Goal: Task Accomplishment & Management: Manage account settings

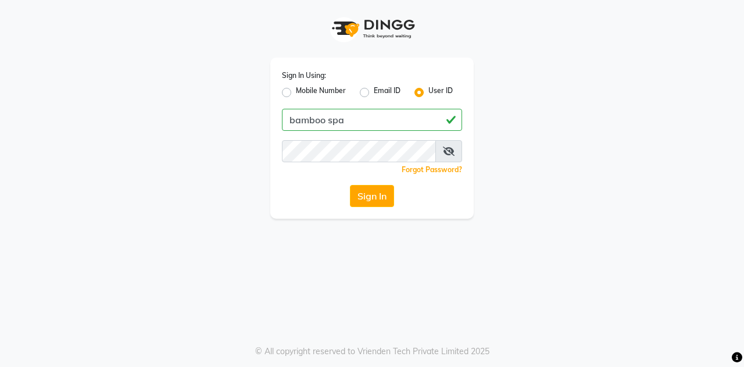
type input "bamboo spa"
click at [368, 194] on button "Sign In" at bounding box center [372, 196] width 44 height 22
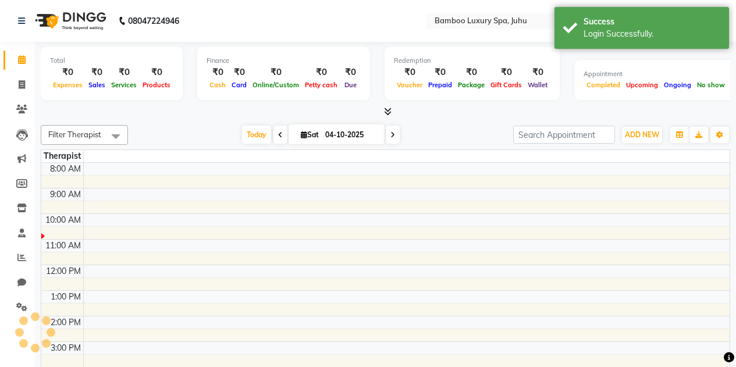
select select "en"
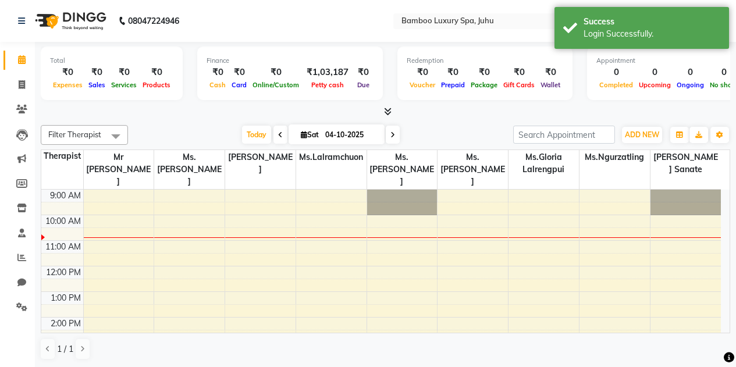
scroll to position [214, 0]
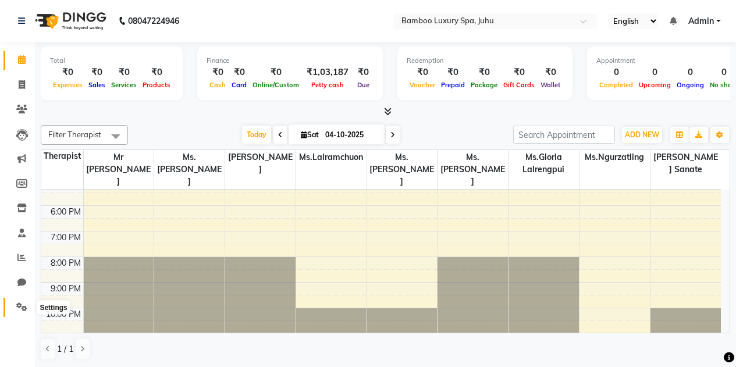
click at [17, 305] on icon at bounding box center [21, 306] width 11 height 9
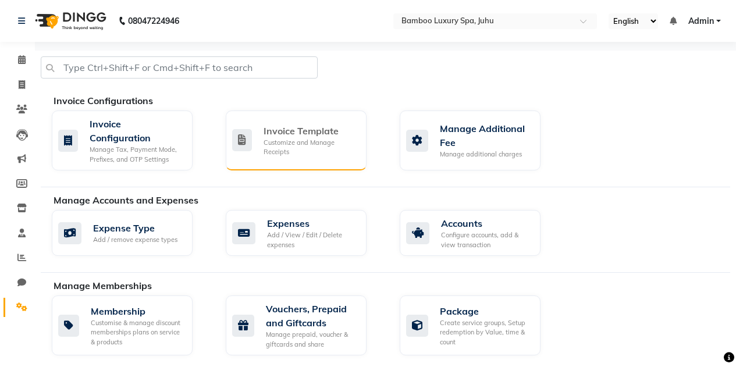
click at [306, 143] on div "Customize and Manage Receipts" at bounding box center [310, 147] width 94 height 19
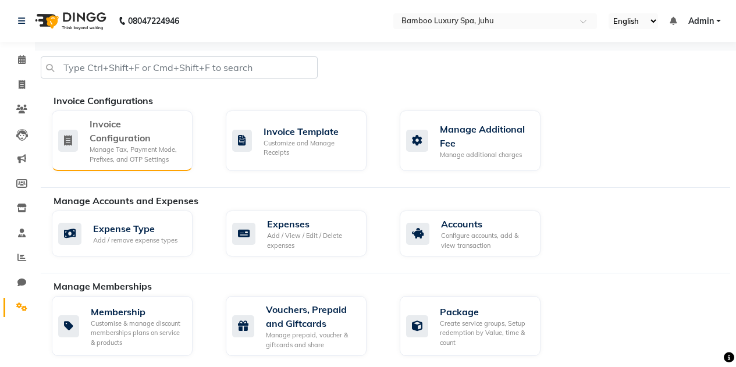
click at [130, 122] on div "Invoice Configuration" at bounding box center [137, 131] width 94 height 28
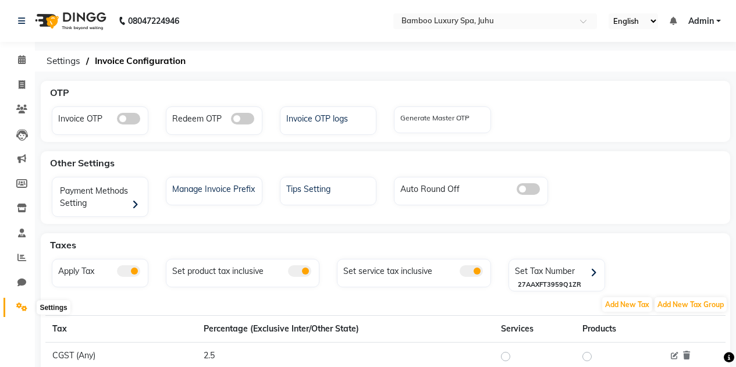
click at [24, 305] on icon at bounding box center [21, 306] width 11 height 9
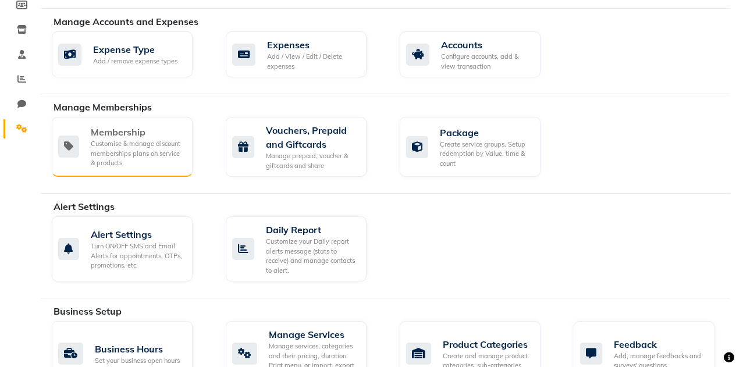
scroll to position [233, 0]
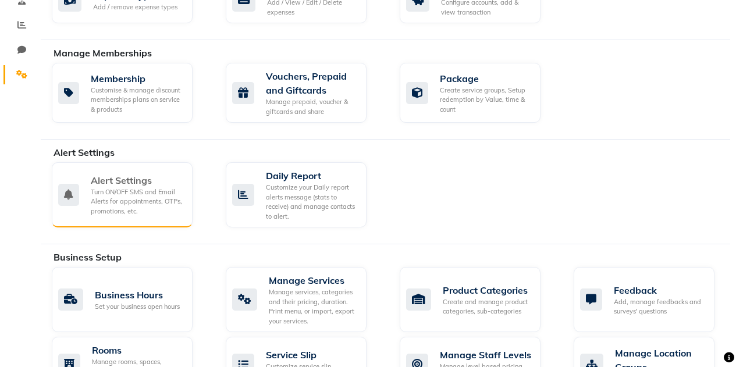
click at [123, 213] on div "Turn ON/OFF SMS and Email Alerts for appointments, OTPs, promotions, etc." at bounding box center [137, 201] width 92 height 29
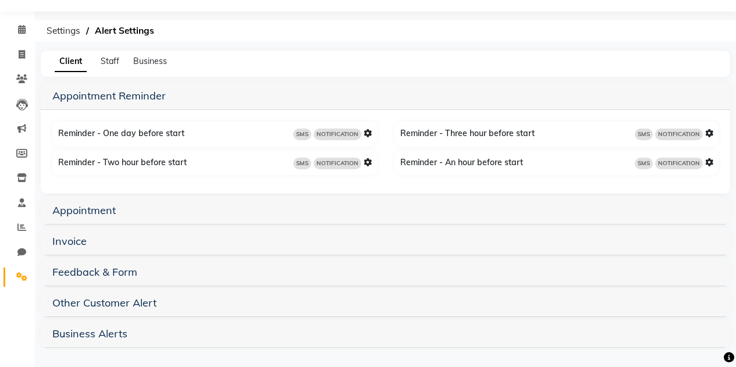
scroll to position [31, 0]
click at [156, 237] on h5 "Invoice" at bounding box center [385, 240] width 666 height 14
click at [71, 237] on link "Invoice" at bounding box center [69, 240] width 34 height 13
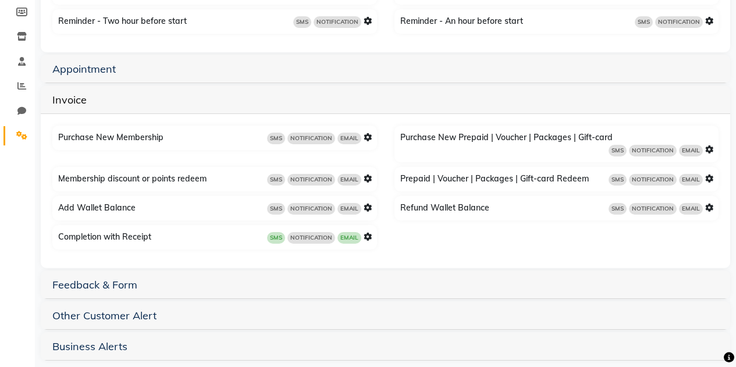
scroll to position [173, 0]
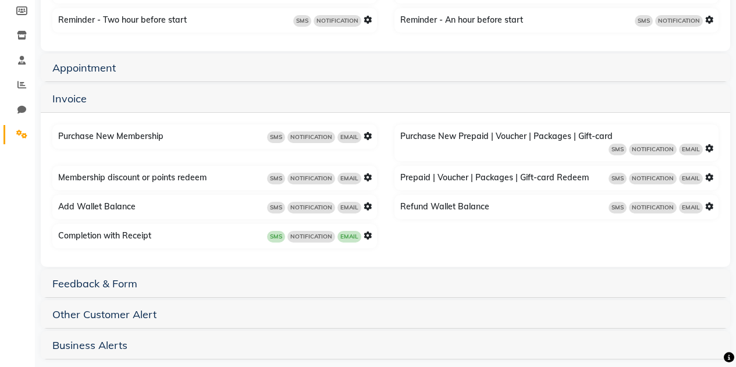
click at [274, 139] on span "SMS" at bounding box center [276, 137] width 18 height 12
click at [365, 230] on div "SMS NOTIFICATION EMAIL" at bounding box center [319, 236] width 105 height 13
click at [366, 231] on icon at bounding box center [367, 235] width 8 height 8
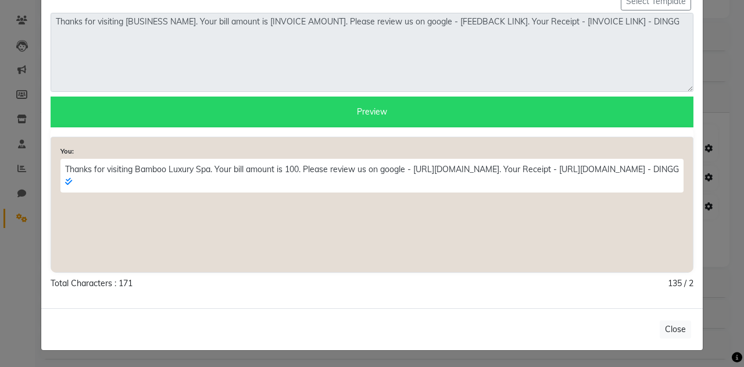
scroll to position [0, 0]
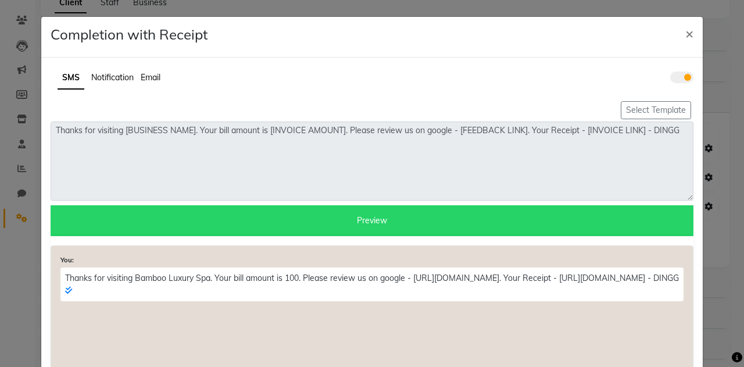
click at [114, 77] on span "Notification" at bounding box center [112, 77] width 42 height 10
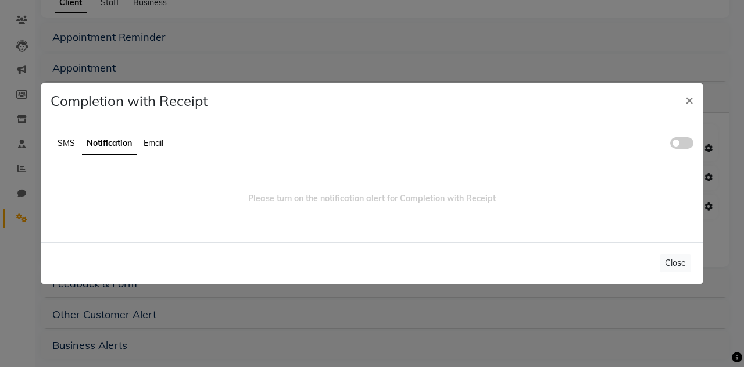
click at [686, 142] on span at bounding box center [682, 143] width 23 height 12
click at [671, 145] on input "checkbox" at bounding box center [671, 145] width 0 height 0
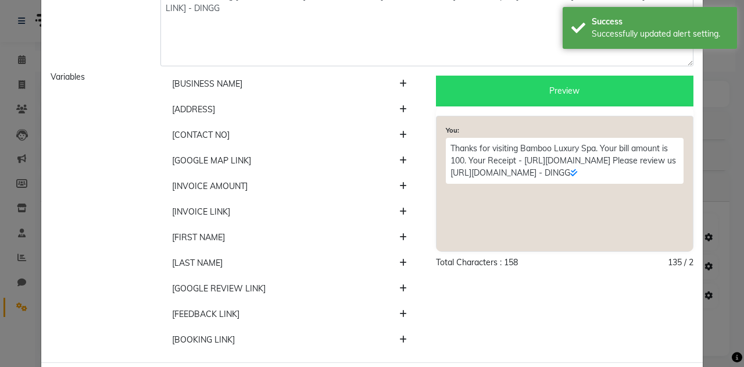
scroll to position [170, 0]
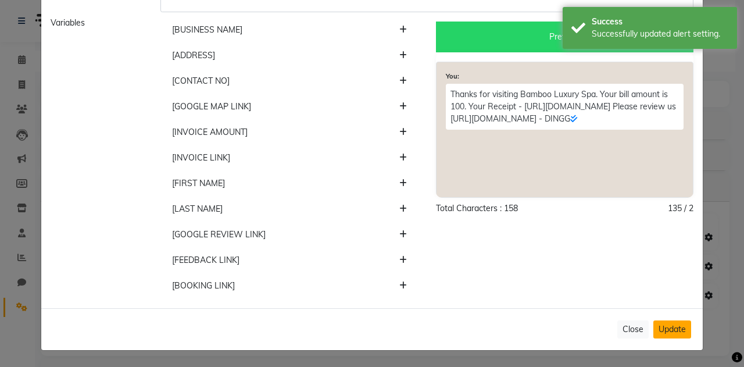
click at [667, 333] on button "Update" at bounding box center [673, 329] width 38 height 18
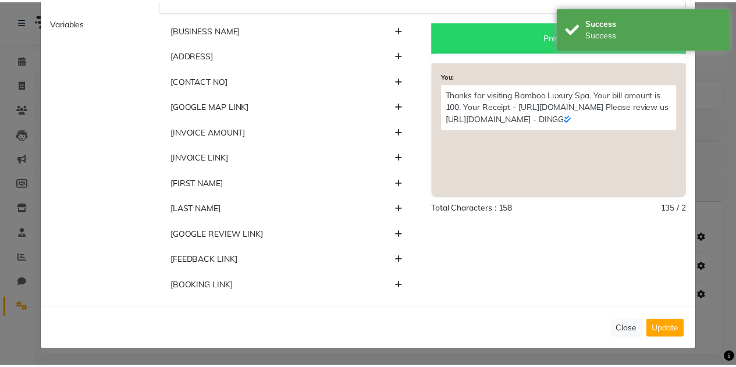
scroll to position [0, 0]
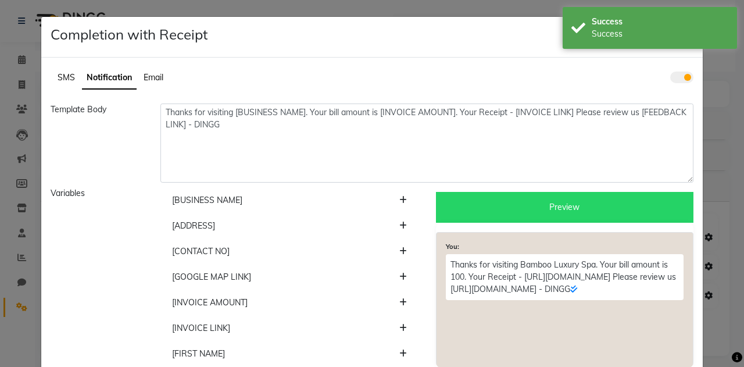
click at [59, 74] on span "SMS" at bounding box center [66, 77] width 17 height 10
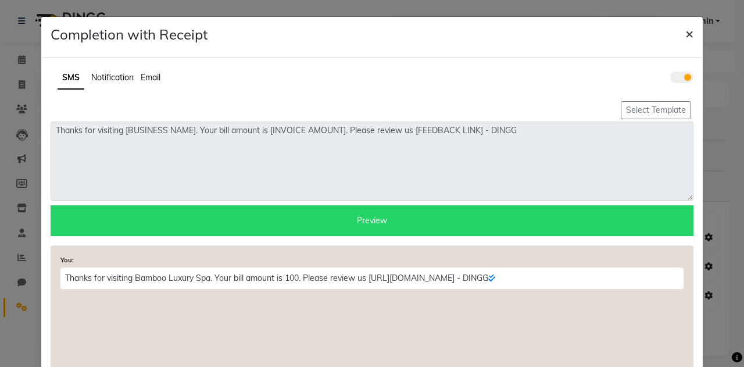
click at [686, 34] on span "×" at bounding box center [690, 32] width 8 height 17
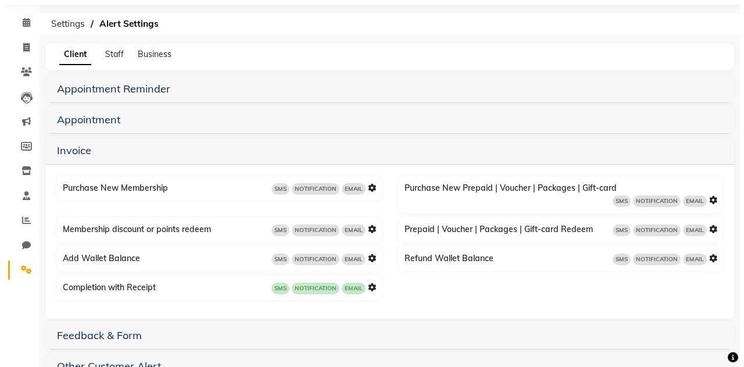
scroll to position [58, 0]
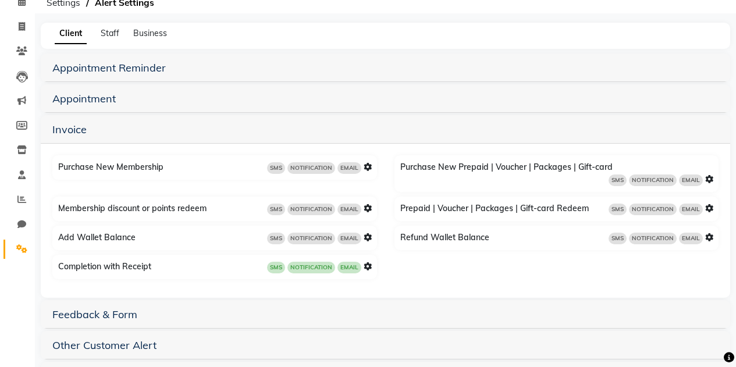
click at [366, 262] on icon at bounding box center [367, 266] width 8 height 8
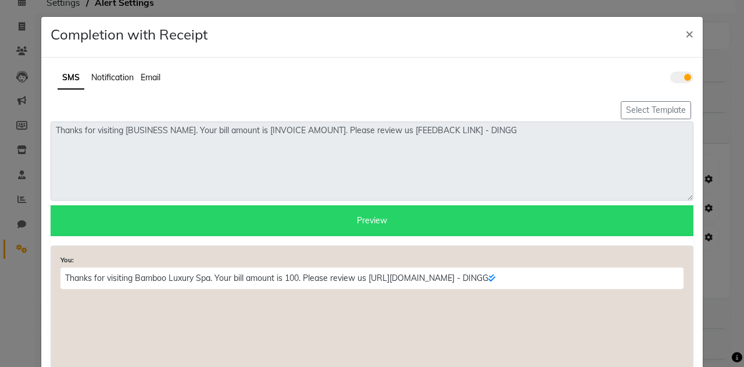
click at [113, 81] on span "Notification" at bounding box center [112, 77] width 42 height 10
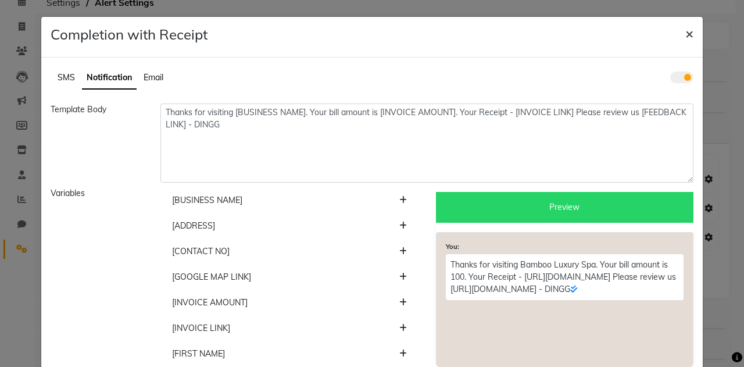
click at [686, 27] on span "×" at bounding box center [690, 32] width 8 height 17
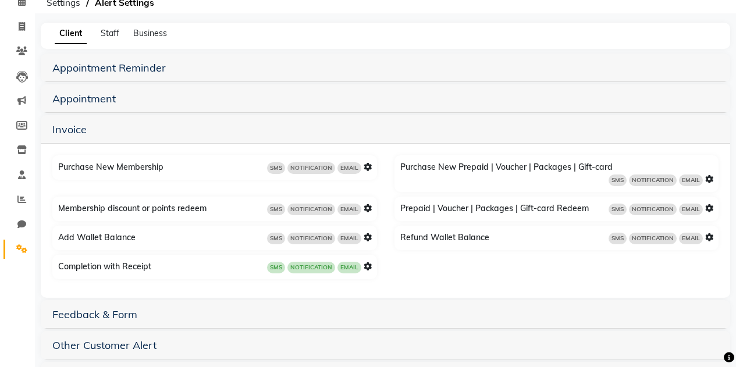
click at [366, 163] on icon at bounding box center [367, 167] width 8 height 8
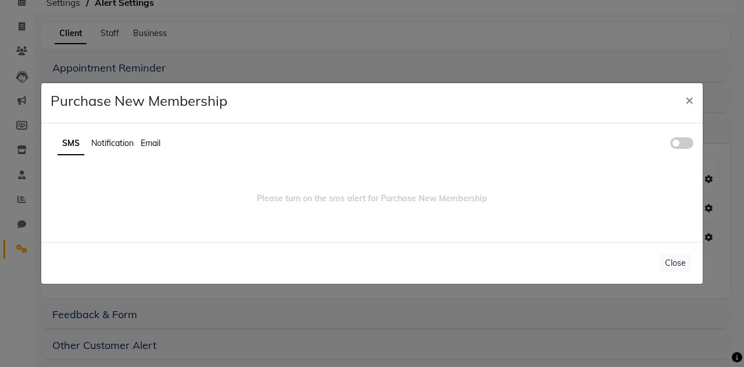
click at [687, 142] on span at bounding box center [682, 143] width 23 height 12
click at [671, 145] on input "checkbox" at bounding box center [671, 145] width 0 height 0
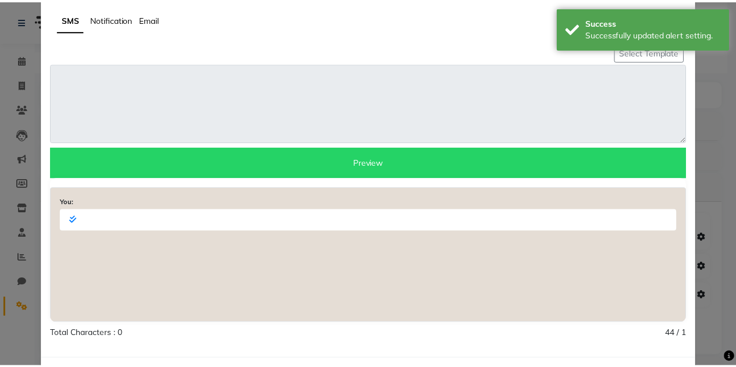
scroll to position [0, 0]
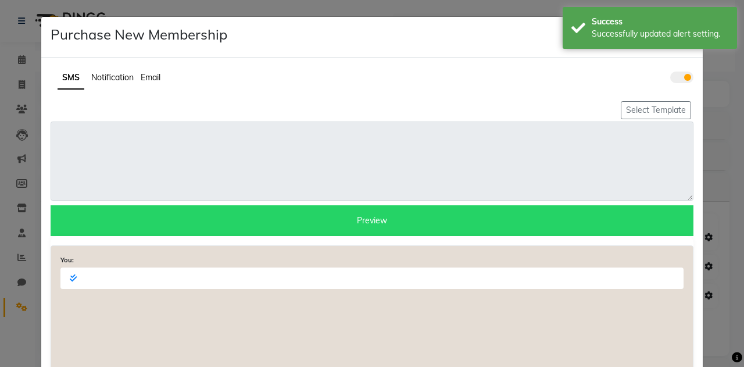
click at [101, 77] on span "Notification" at bounding box center [112, 77] width 42 height 10
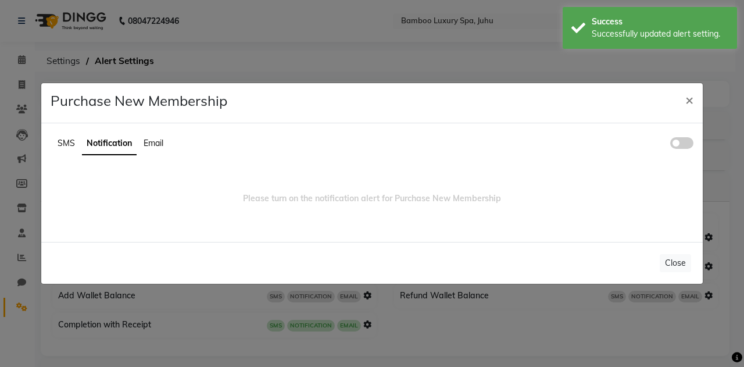
click at [684, 147] on span at bounding box center [682, 143] width 23 height 12
click at [671, 145] on input "checkbox" at bounding box center [671, 145] width 0 height 0
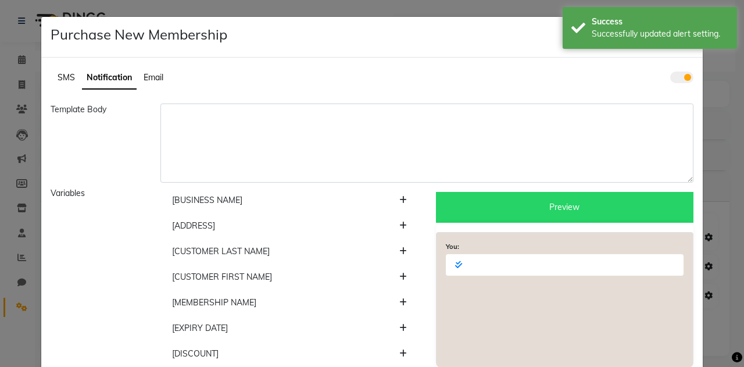
click at [723, 65] on ngb-modal-window "Purchase New Membership × SMS Notification Email Template Body Variables [BUSIN…" at bounding box center [372, 183] width 744 height 367
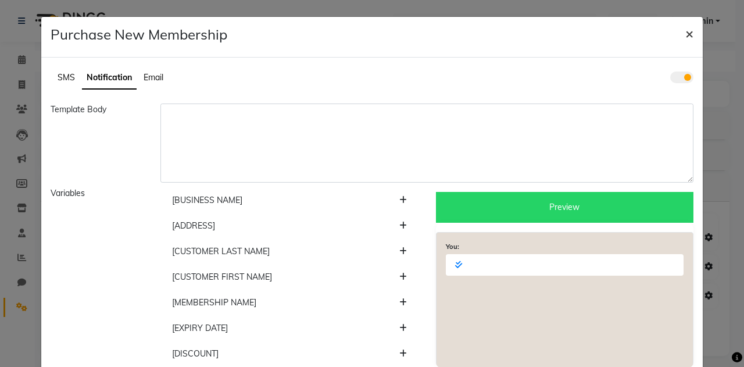
click at [686, 35] on span "×" at bounding box center [690, 32] width 8 height 17
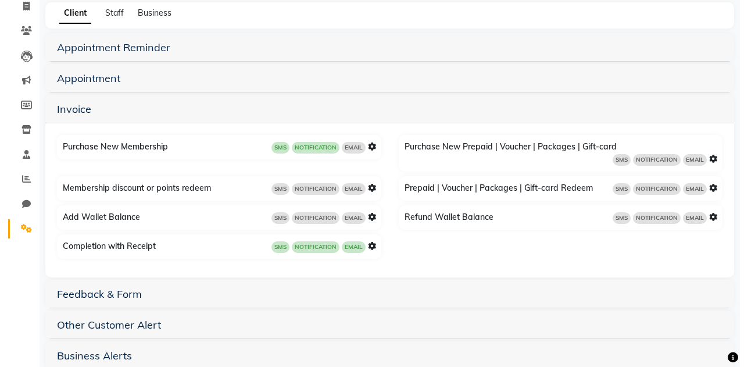
scroll to position [89, 0]
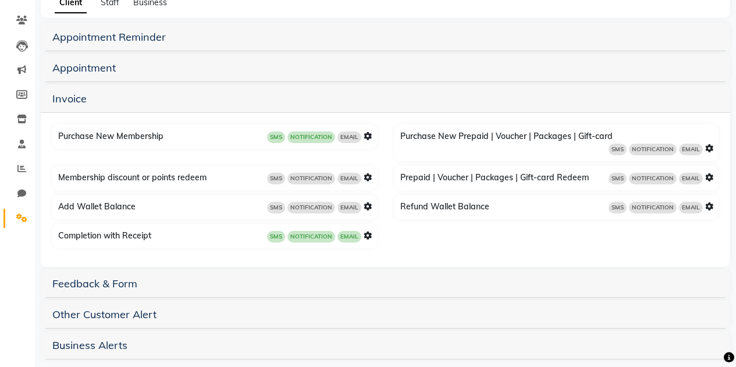
click at [364, 173] on icon at bounding box center [367, 177] width 8 height 8
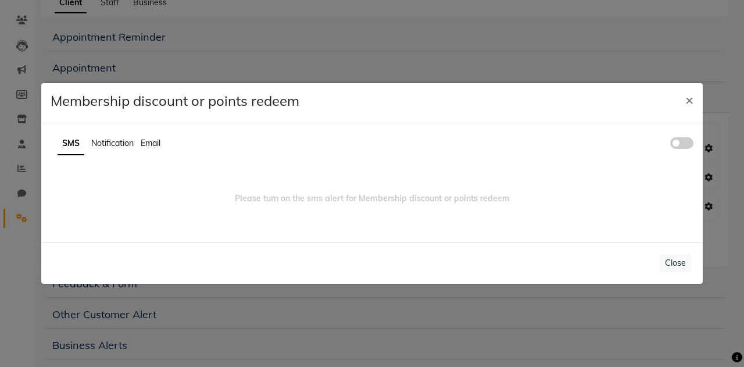
click at [689, 147] on span at bounding box center [682, 143] width 23 height 12
click at [671, 145] on input "checkbox" at bounding box center [671, 145] width 0 height 0
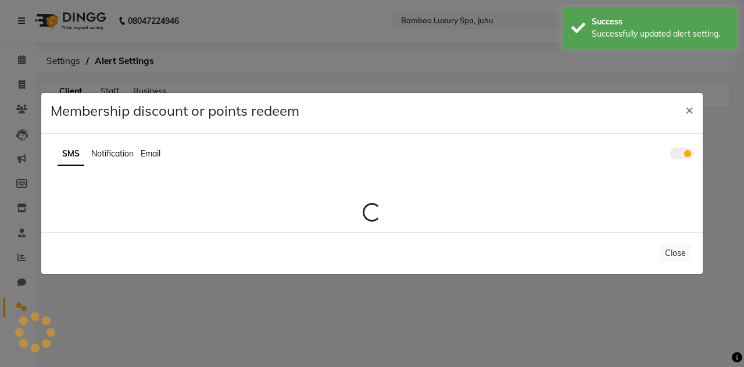
scroll to position [0, 0]
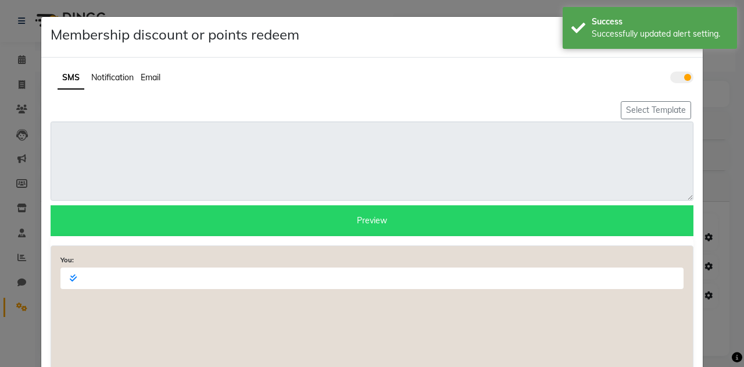
click at [118, 76] on span "Notification" at bounding box center [112, 77] width 42 height 10
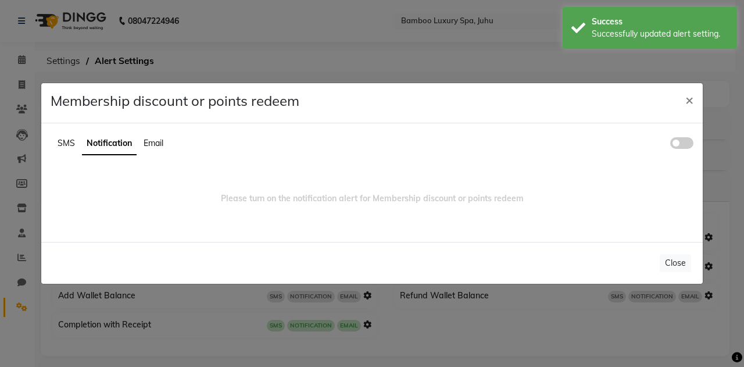
click at [683, 148] on span at bounding box center [682, 143] width 23 height 12
click at [671, 145] on input "checkbox" at bounding box center [671, 145] width 0 height 0
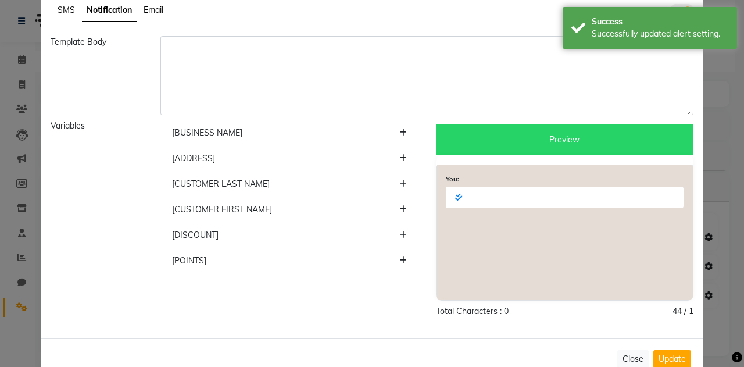
scroll to position [97, 0]
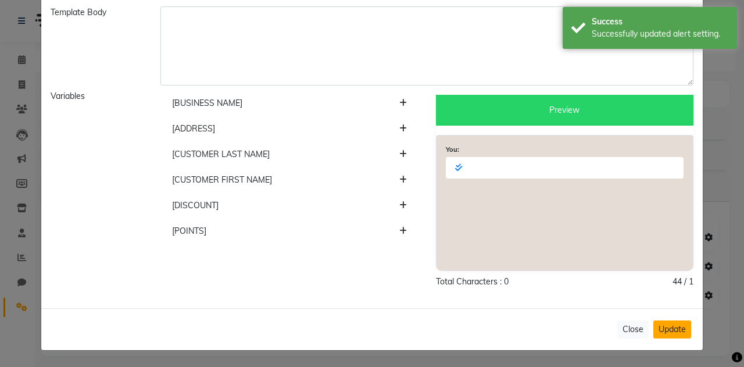
click at [671, 324] on button "Update" at bounding box center [673, 329] width 38 height 18
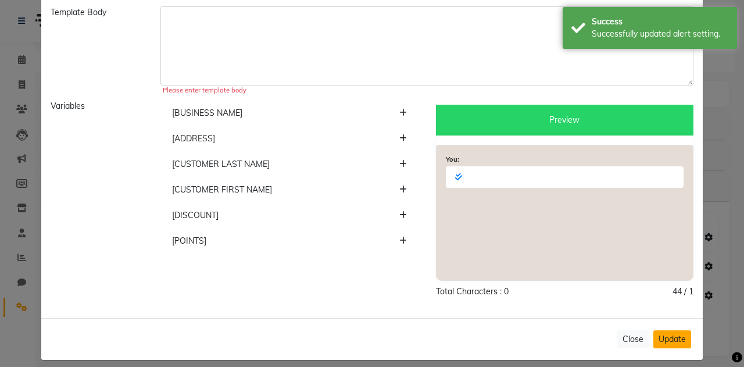
click at [662, 336] on button "Update" at bounding box center [673, 339] width 38 height 18
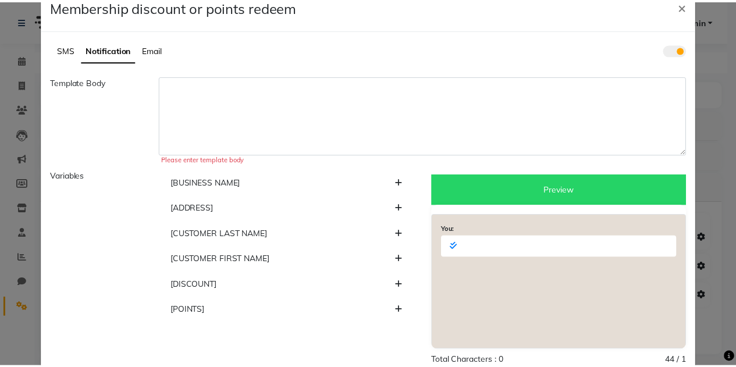
scroll to position [0, 0]
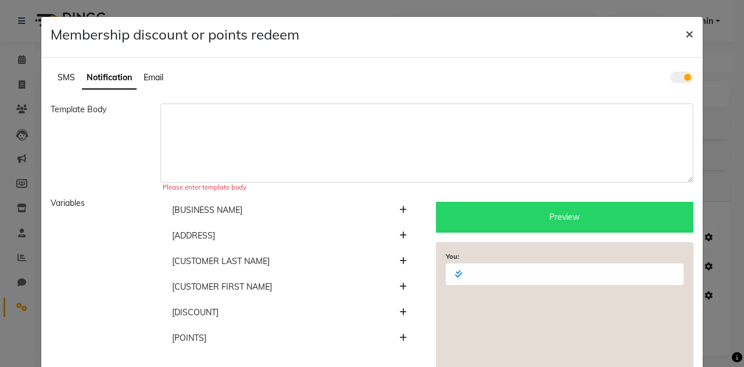
click at [680, 34] on button "×" at bounding box center [689, 33] width 27 height 33
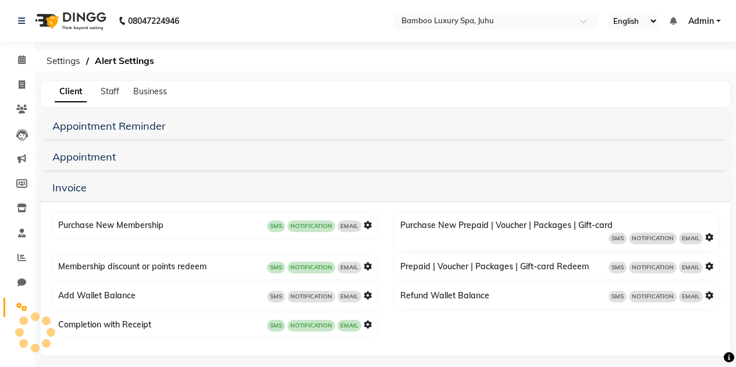
scroll to position [89, 0]
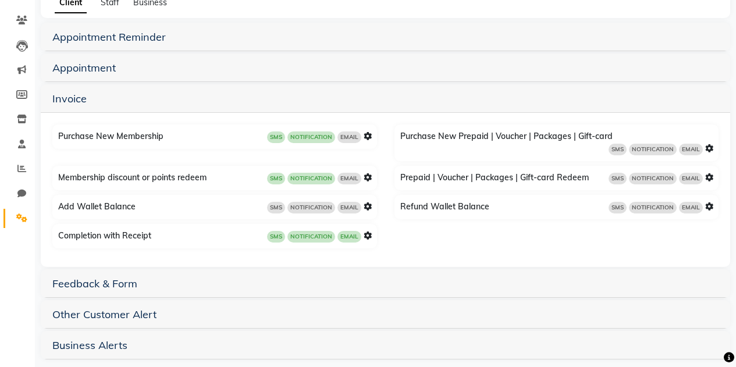
click at [365, 231] on icon at bounding box center [367, 235] width 8 height 8
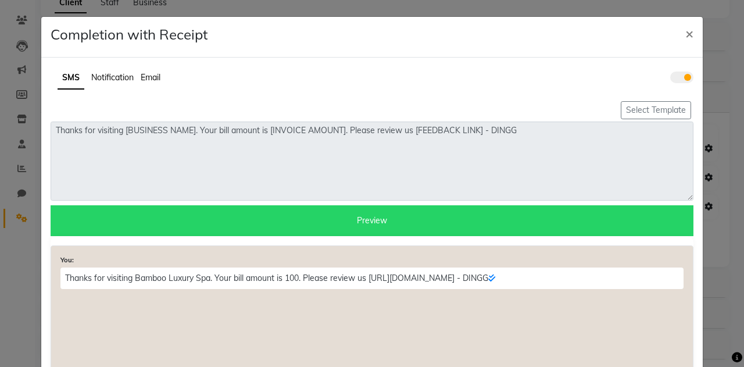
click at [97, 76] on span "Notification" at bounding box center [112, 77] width 42 height 10
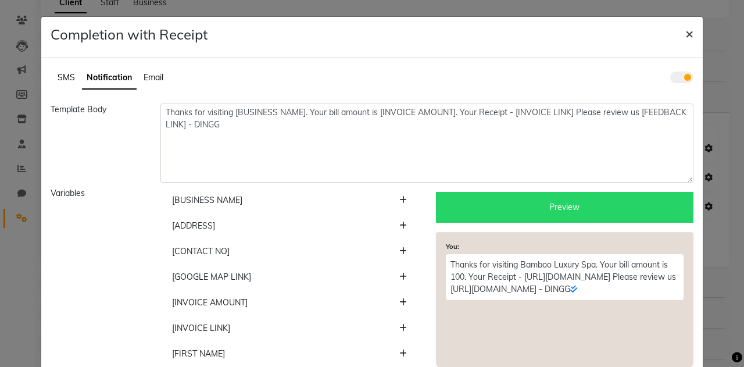
click at [686, 33] on span "×" at bounding box center [690, 32] width 8 height 17
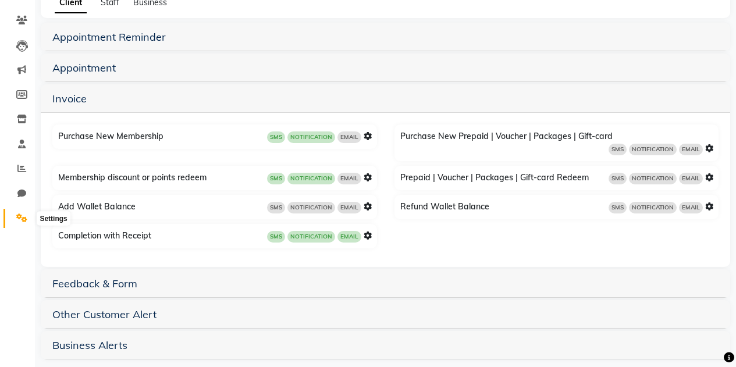
click at [23, 222] on icon at bounding box center [21, 217] width 11 height 9
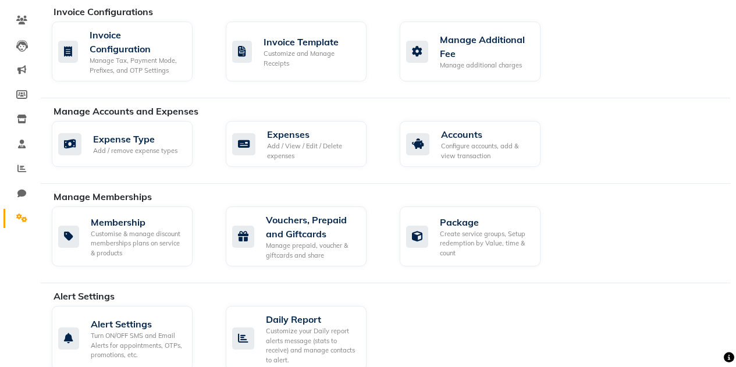
scroll to position [205, 0]
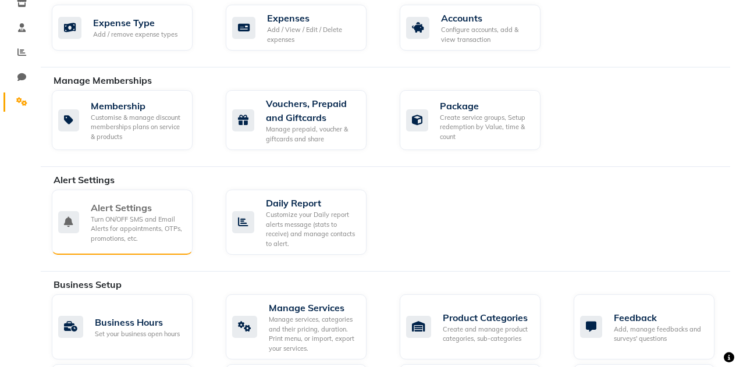
click at [137, 226] on div "Turn ON/OFF SMS and Email Alerts for appointments, OTPs, promotions, etc." at bounding box center [137, 229] width 92 height 29
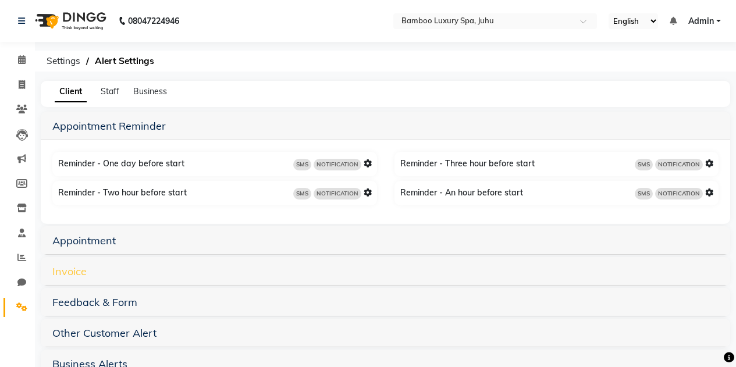
click at [68, 266] on link "Invoice" at bounding box center [69, 271] width 34 height 13
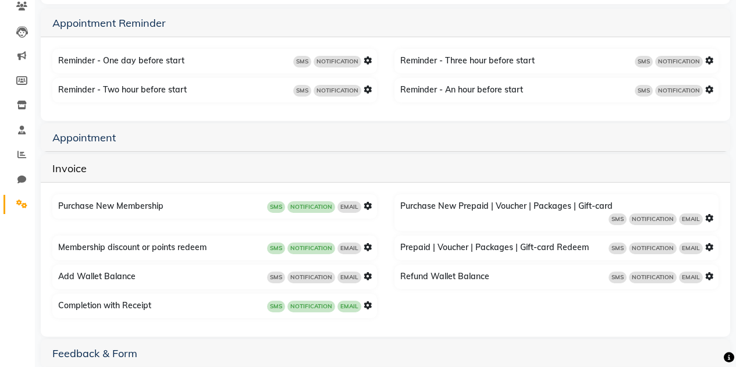
scroll to position [116, 0]
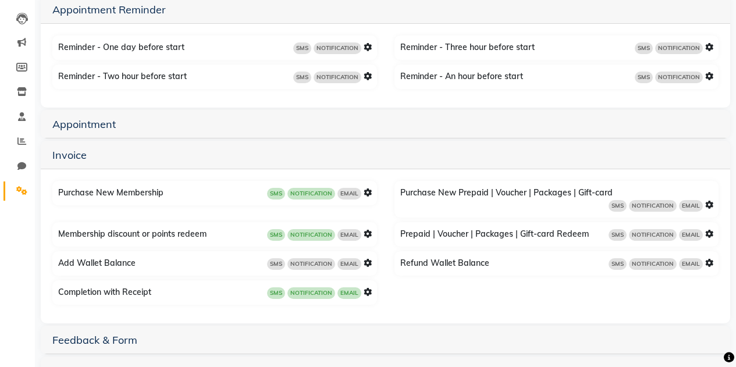
click at [709, 201] on icon at bounding box center [709, 205] width 8 height 8
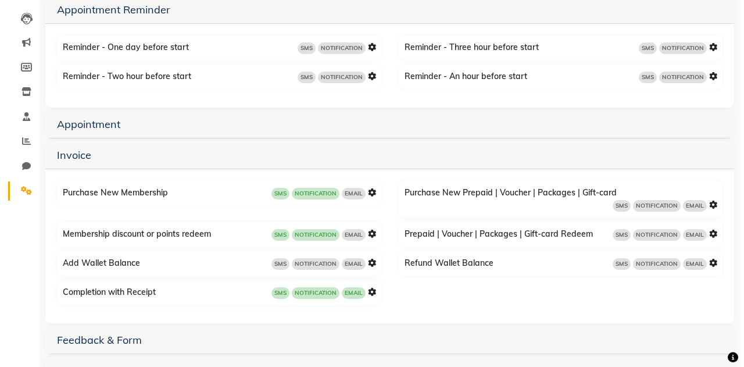
scroll to position [89, 0]
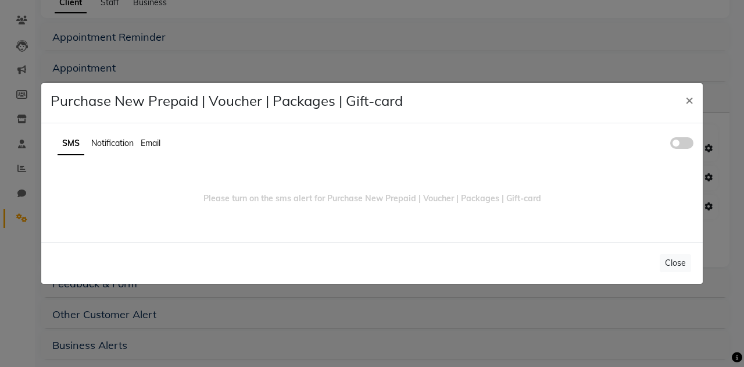
click at [693, 144] on span at bounding box center [682, 143] width 23 height 12
click at [671, 145] on input "checkbox" at bounding box center [671, 145] width 0 height 0
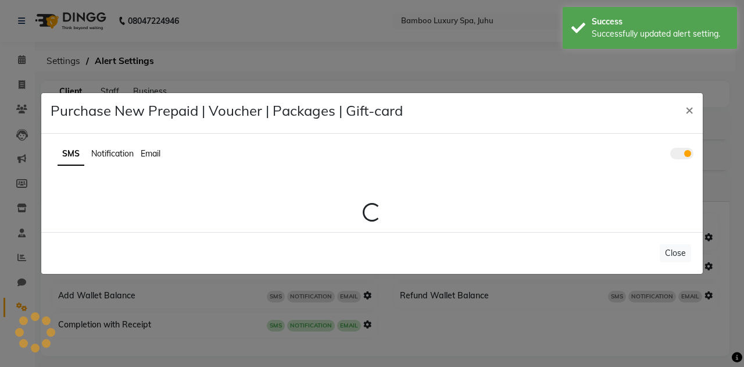
click at [111, 154] on div "SMS Notification Email Loading..." at bounding box center [372, 183] width 661 height 80
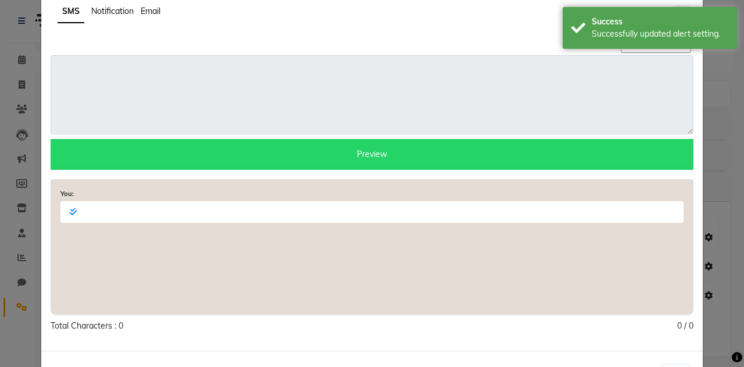
scroll to position [109, 0]
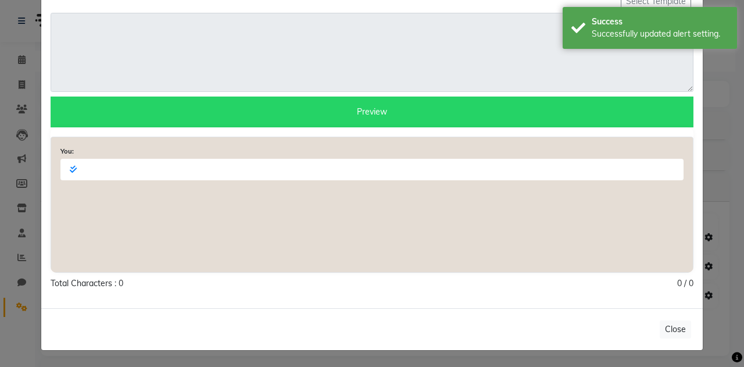
click at [715, 67] on ngb-modal-window "Purchase New Prepaid | Voucher | Packages | Gift-card × SMS Notification Email …" at bounding box center [372, 183] width 744 height 367
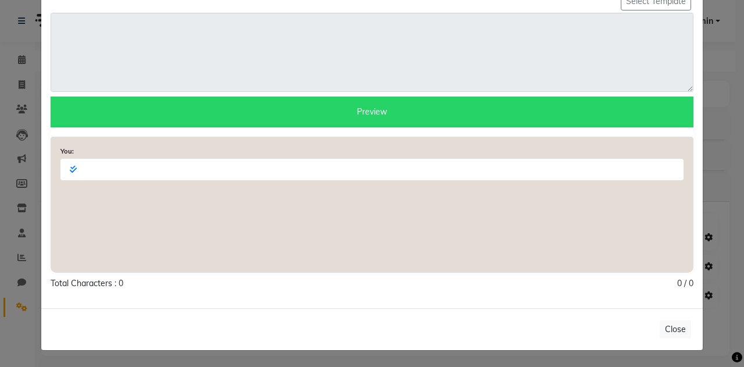
scroll to position [0, 0]
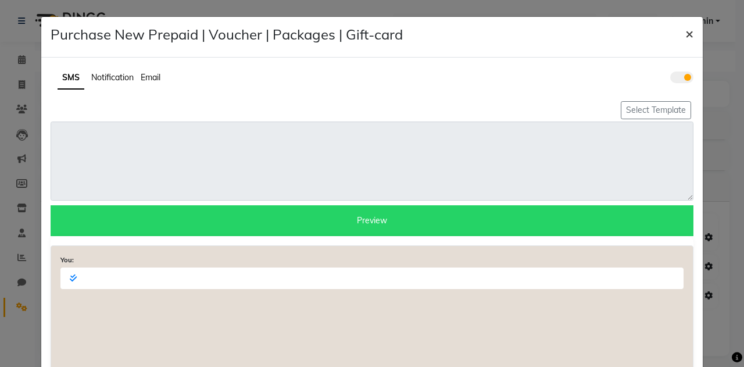
click at [686, 34] on span "×" at bounding box center [690, 32] width 8 height 17
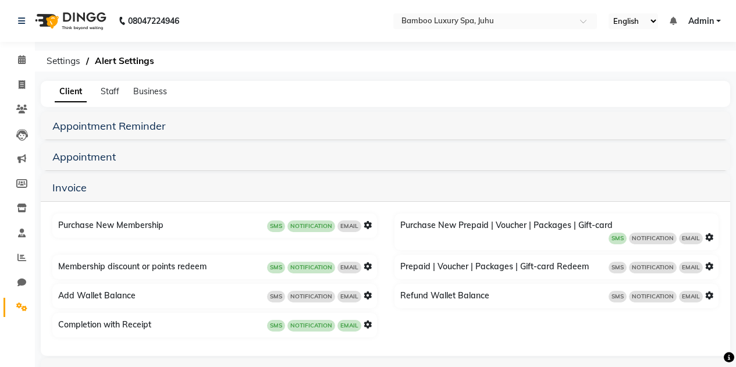
click at [709, 262] on icon at bounding box center [709, 266] width 8 height 8
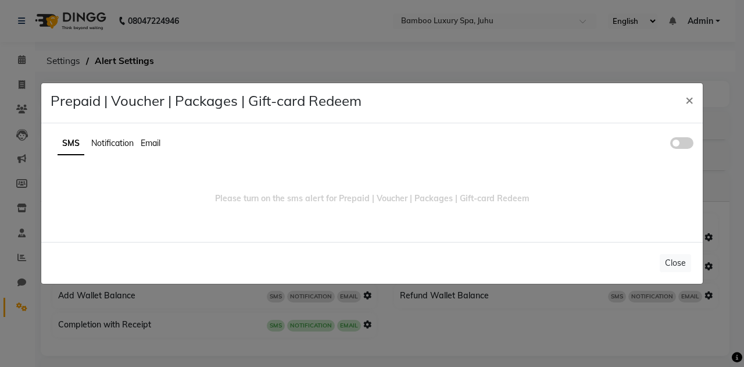
click at [683, 139] on span at bounding box center [682, 143] width 23 height 12
click at [671, 145] on input "checkbox" at bounding box center [671, 145] width 0 height 0
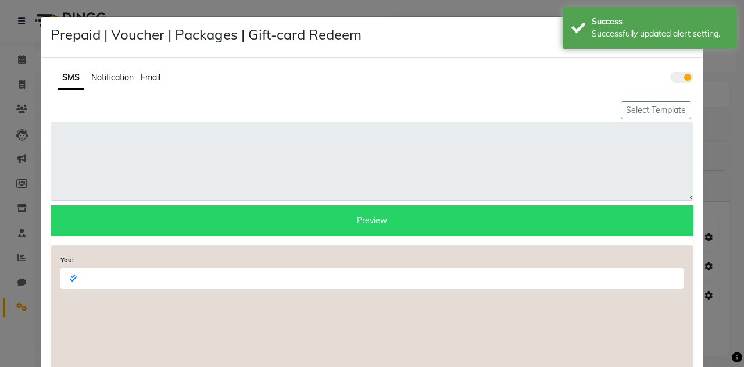
click at [97, 77] on span "Notification" at bounding box center [112, 77] width 42 height 10
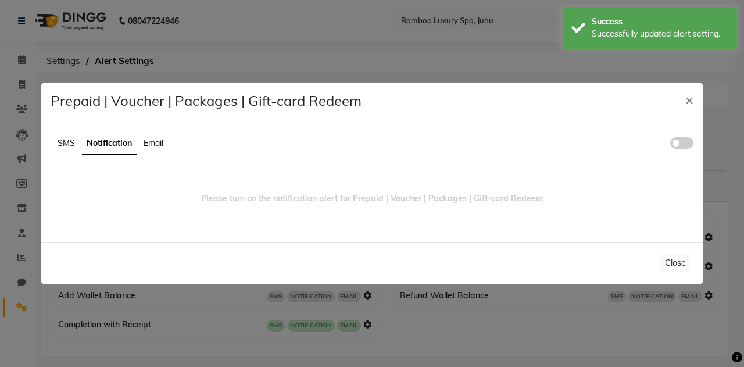
click at [683, 142] on span at bounding box center [682, 143] width 23 height 12
click at [671, 145] on input "checkbox" at bounding box center [671, 145] width 0 height 0
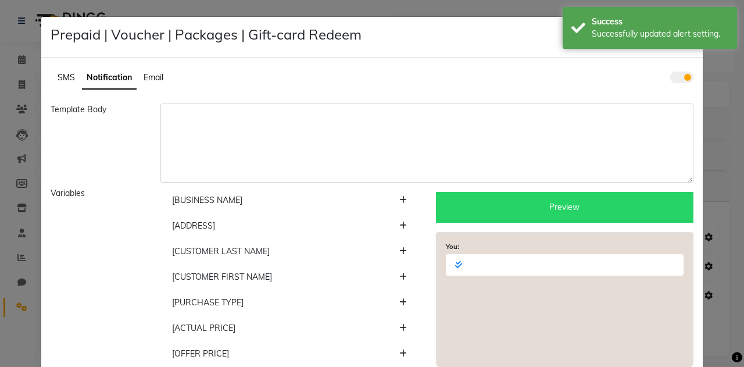
scroll to position [119, 0]
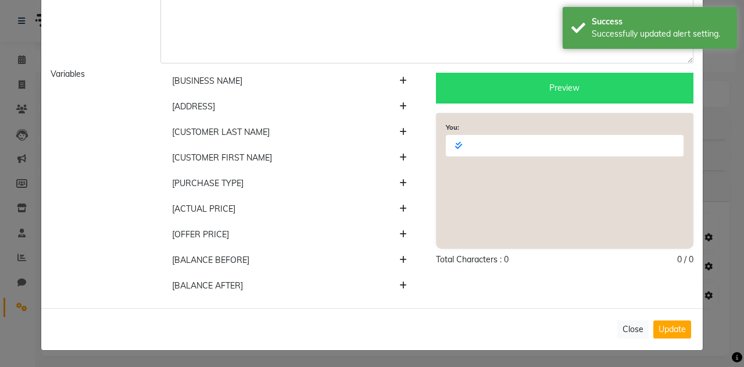
click at [659, 326] on button "Update" at bounding box center [673, 329] width 38 height 18
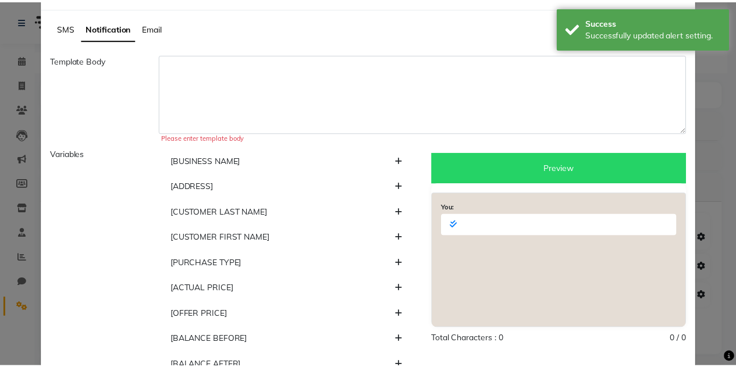
scroll to position [0, 0]
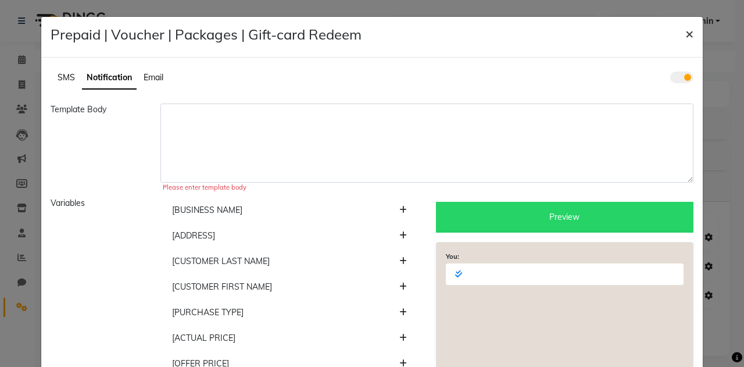
click at [686, 34] on span "×" at bounding box center [690, 32] width 8 height 17
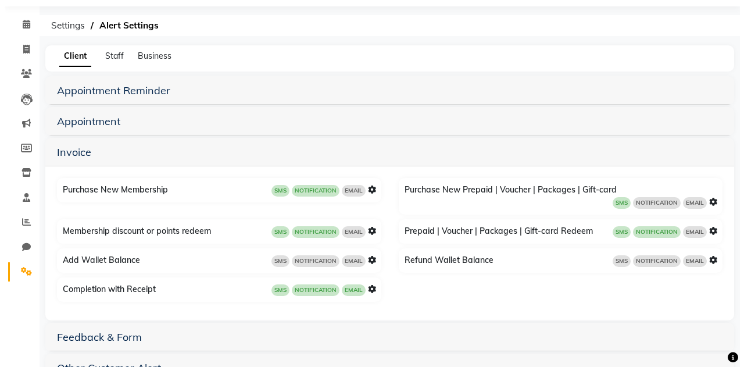
scroll to position [58, 0]
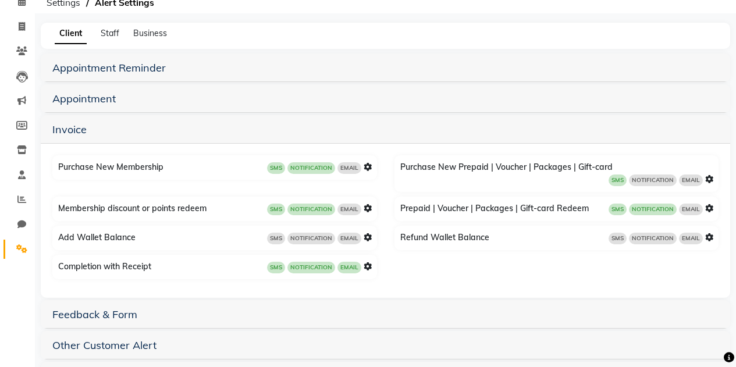
click at [652, 174] on span "NOTIFICATION" at bounding box center [653, 180] width 48 height 12
click at [706, 175] on icon at bounding box center [709, 179] width 8 height 8
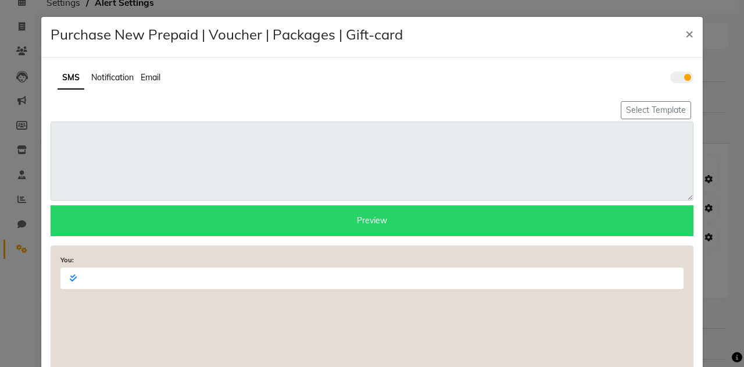
click at [97, 76] on span "Notification" at bounding box center [112, 77] width 42 height 10
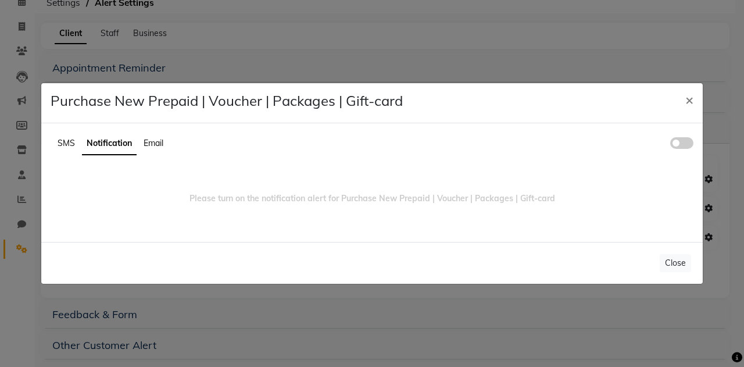
click at [680, 142] on span at bounding box center [682, 143] width 23 height 12
click at [671, 145] on input "checkbox" at bounding box center [671, 145] width 0 height 0
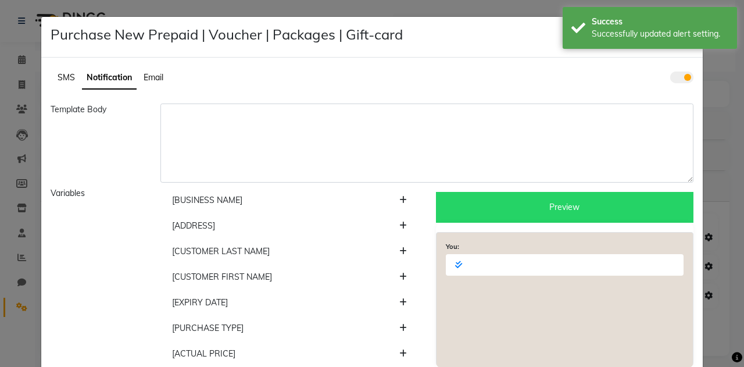
scroll to position [97, 0]
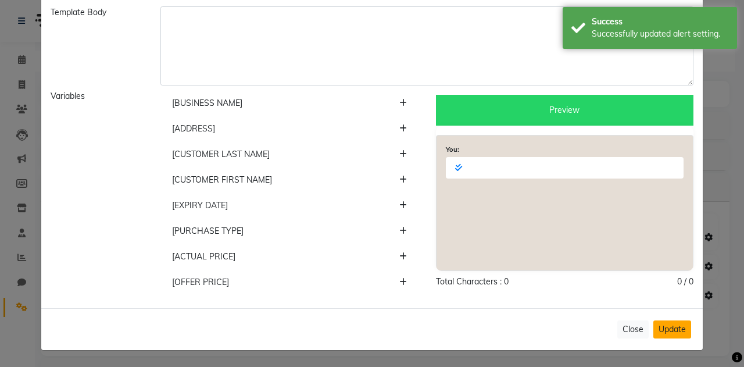
click at [657, 328] on button "Update" at bounding box center [673, 329] width 38 height 18
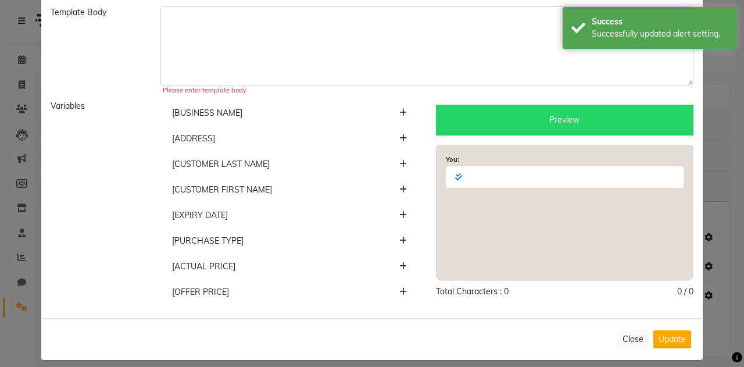
click at [720, 109] on ngb-modal-window "Purchase New Prepaid | Voucher | Packages | Gift-card × SMS Notification Email …" at bounding box center [372, 183] width 744 height 367
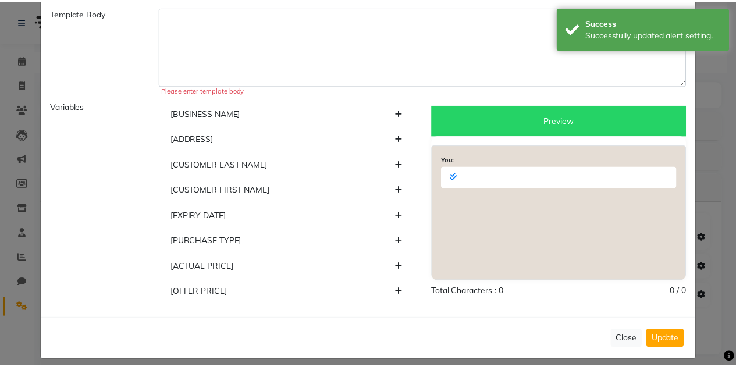
scroll to position [0, 0]
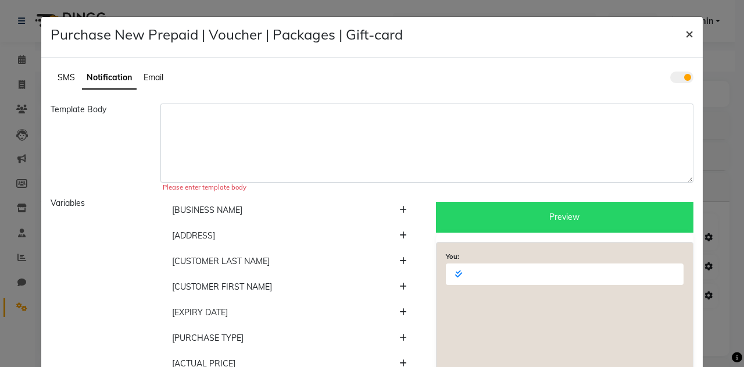
click at [686, 38] on span "×" at bounding box center [690, 32] width 8 height 17
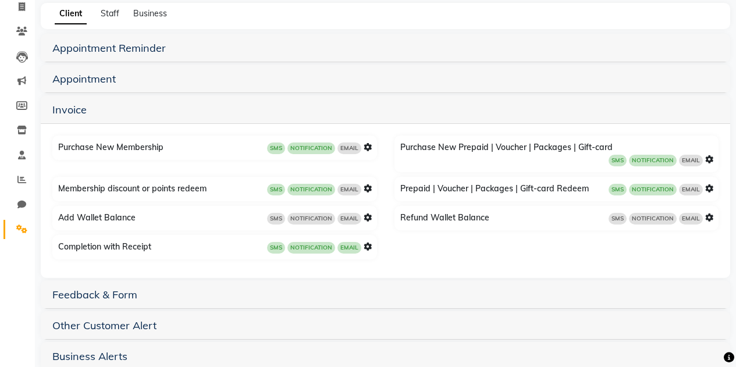
scroll to position [89, 0]
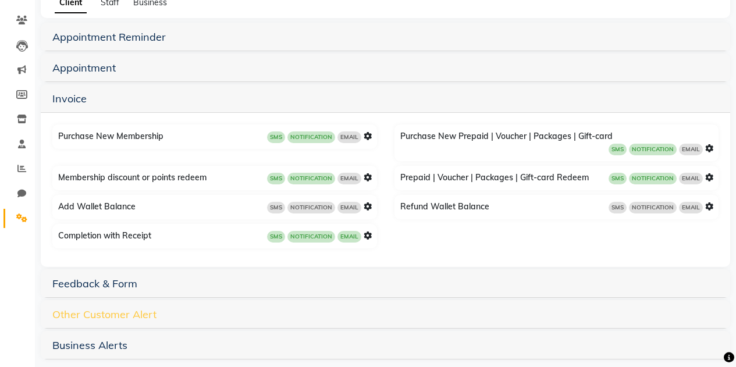
click at [112, 308] on link "Other Customer Alert" at bounding box center [104, 314] width 104 height 13
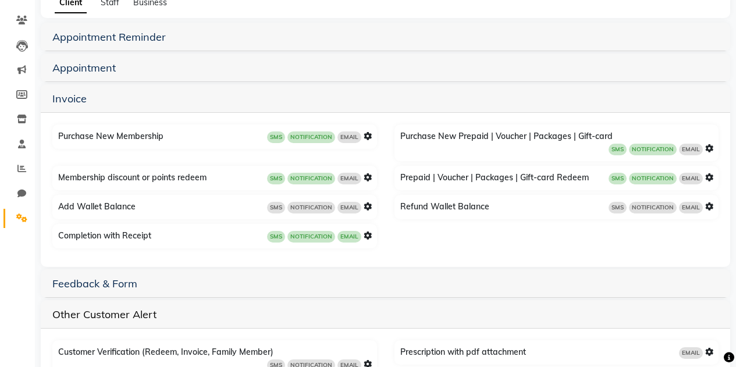
scroll to position [185, 0]
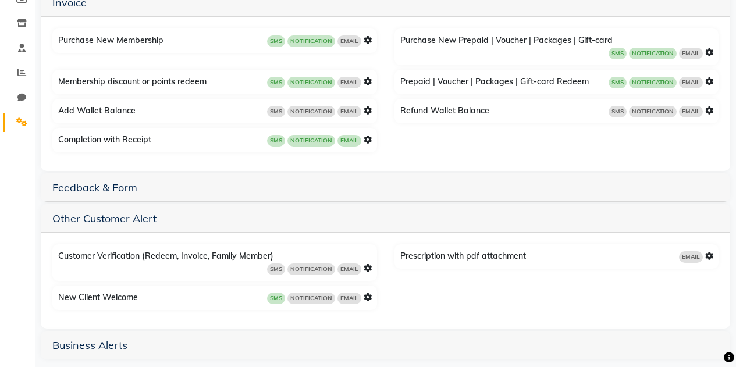
click at [368, 293] on icon at bounding box center [367, 297] width 8 height 8
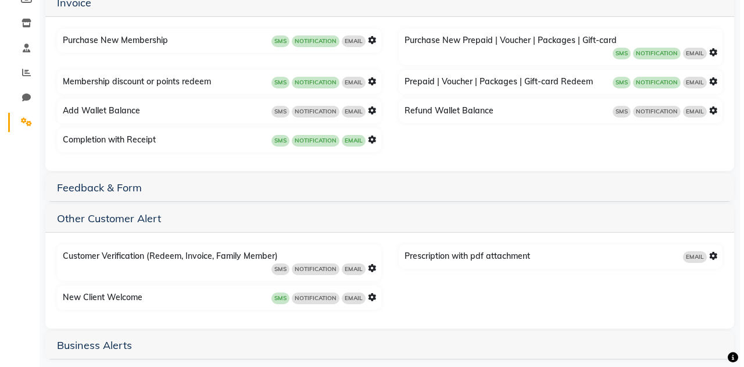
scroll to position [43, 0]
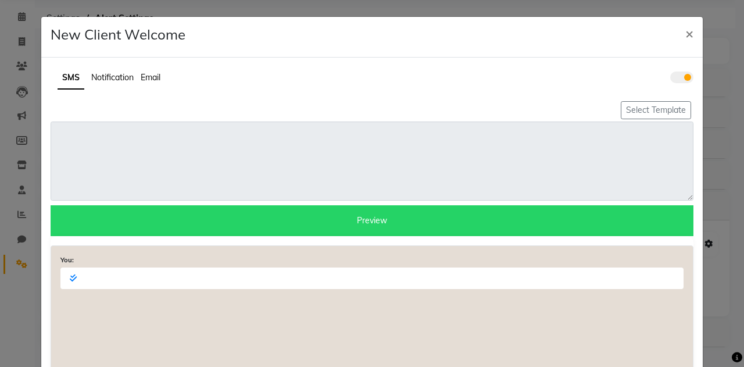
click at [109, 77] on span "Notification" at bounding box center [112, 77] width 42 height 10
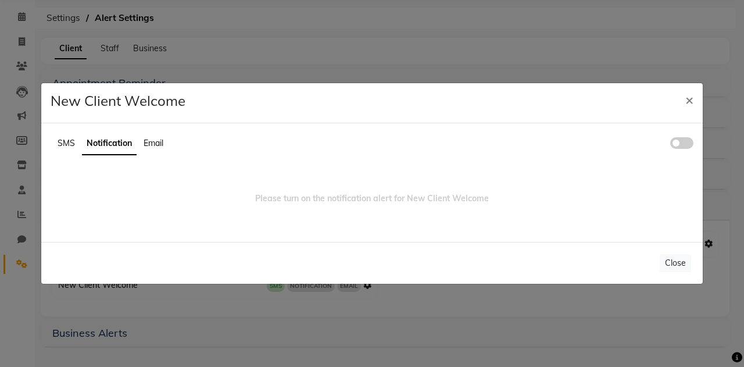
click at [694, 144] on div "SMS Notification Email" at bounding box center [372, 149] width 661 height 32
click at [687, 144] on span at bounding box center [682, 143] width 23 height 12
click at [671, 145] on input "checkbox" at bounding box center [671, 145] width 0 height 0
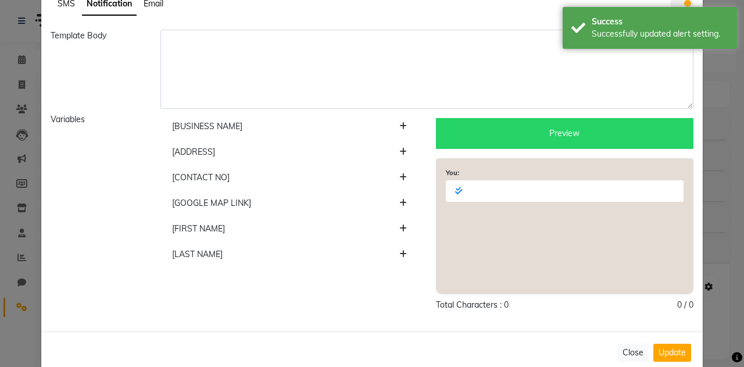
scroll to position [97, 0]
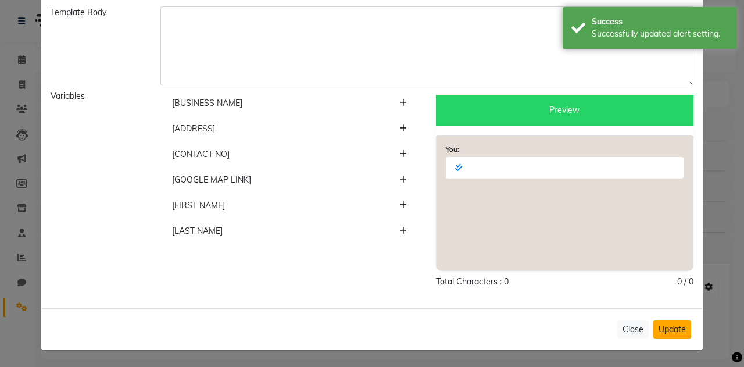
click at [664, 333] on button "Update" at bounding box center [673, 329] width 38 height 18
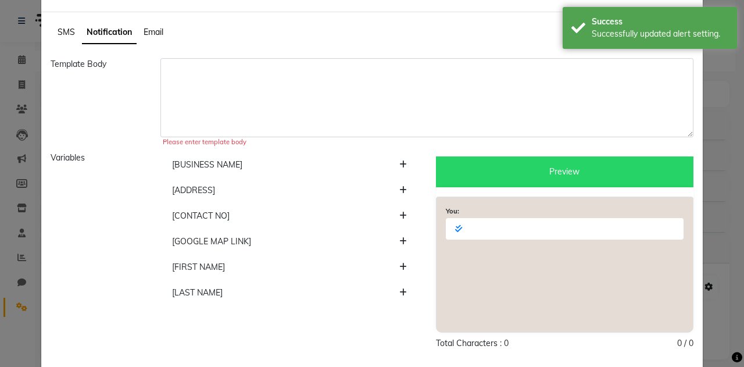
scroll to position [0, 0]
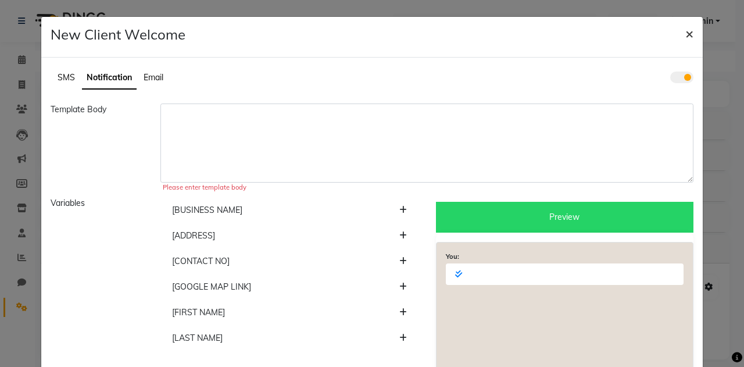
click at [686, 37] on span "×" at bounding box center [690, 32] width 8 height 17
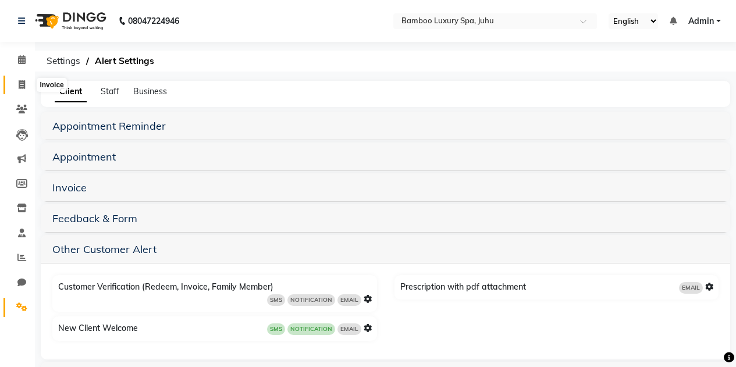
click at [22, 84] on icon at bounding box center [22, 84] width 6 height 9
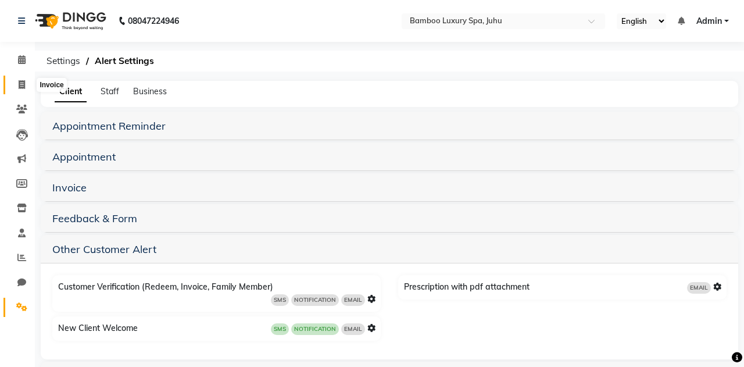
select select "service"
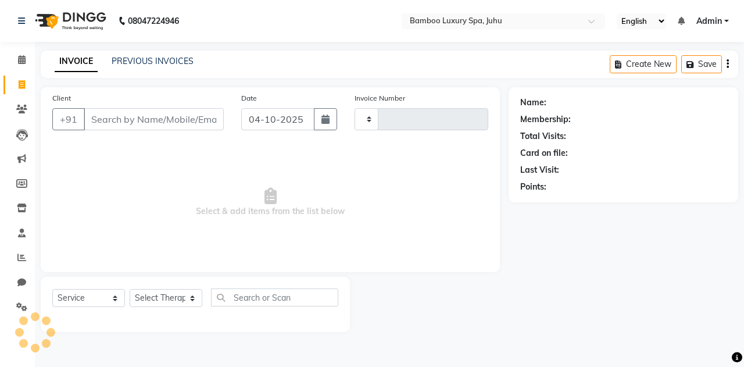
type input "0812"
select select "8043"
click at [413, 120] on select "V/2025 V/2025-26" at bounding box center [391, 119] width 73 height 22
click at [327, 123] on icon "button" at bounding box center [326, 119] width 8 height 9
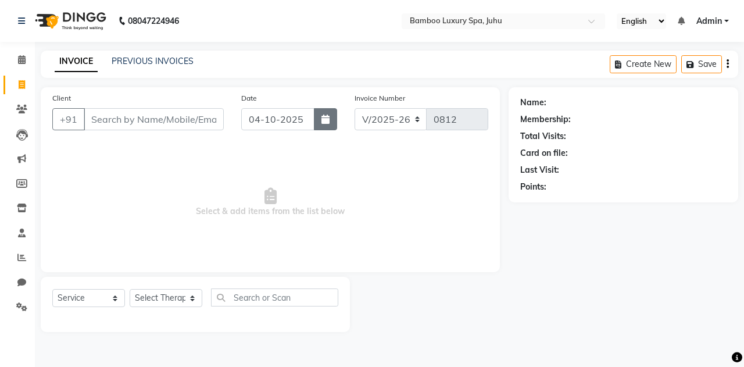
select select "10"
select select "2025"
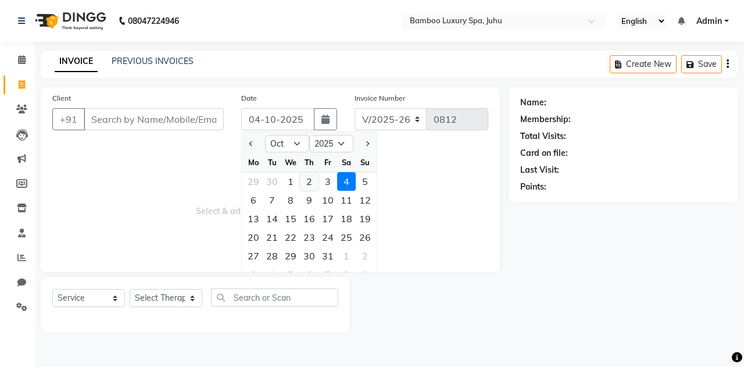
click at [309, 182] on div "2" at bounding box center [309, 181] width 19 height 19
type input "02-10-2025"
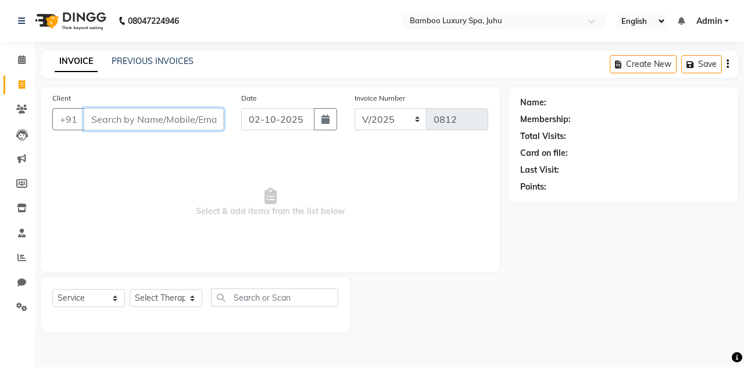
click at [105, 114] on input "Client" at bounding box center [154, 119] width 140 height 22
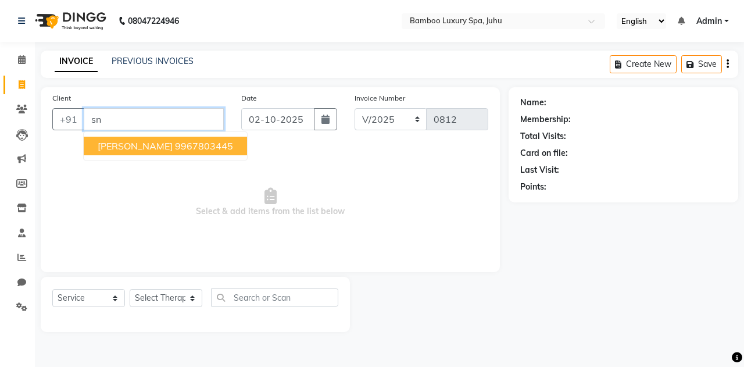
type input "s"
click at [175, 149] on ngb-highlight "8097493858" at bounding box center [204, 146] width 58 height 12
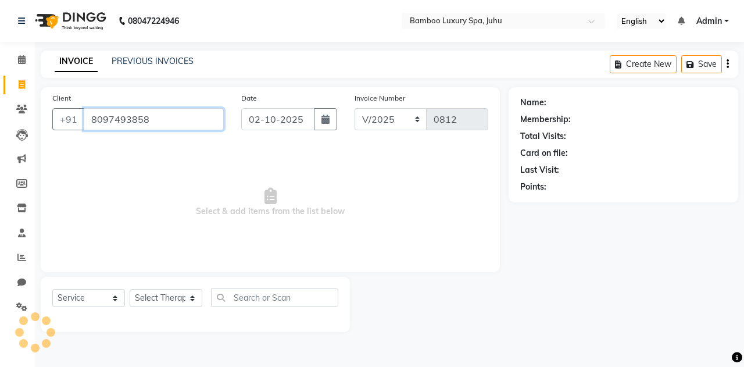
type input "8097493858"
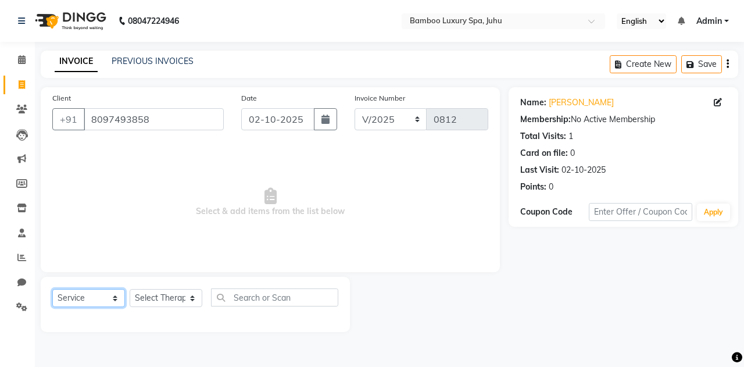
click at [101, 295] on select "Select Service Product Membership Package Voucher Prepaid Gift Card" at bounding box center [88, 298] width 73 height 18
click at [52, 289] on select "Select Service Product Membership Package Voucher Prepaid Gift Card" at bounding box center [88, 298] width 73 height 18
click at [181, 300] on select "Select Therapist Catherine Lalnunmawi Sanate KAKA Mr Zawlkapthang Thiek Ms.Chal…" at bounding box center [166, 298] width 73 height 18
click at [438, 284] on div at bounding box center [429, 304] width 159 height 55
click at [161, 60] on link "PREVIOUS INVOICES" at bounding box center [153, 61] width 82 height 10
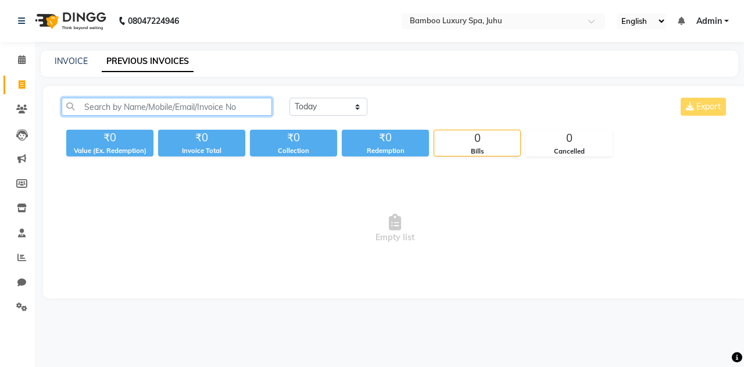
click at [233, 101] on input "text" at bounding box center [167, 107] width 211 height 18
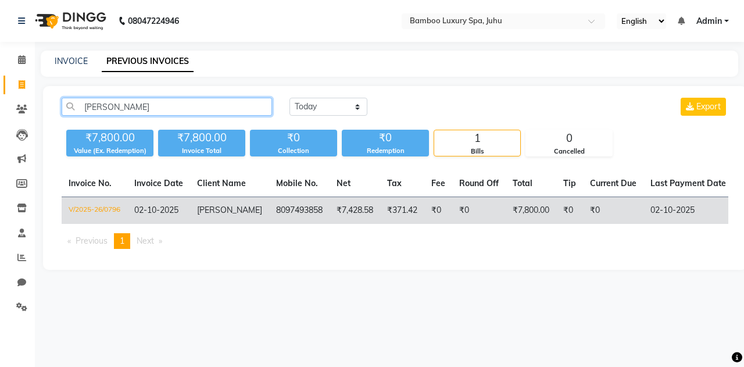
type input "seth"
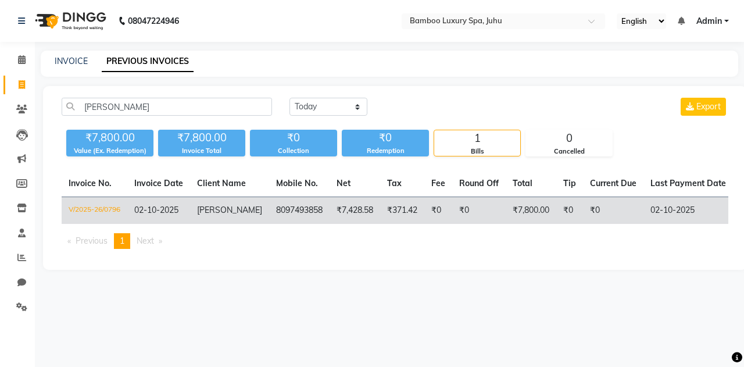
click at [237, 203] on td "[PERSON_NAME]" at bounding box center [229, 210] width 79 height 27
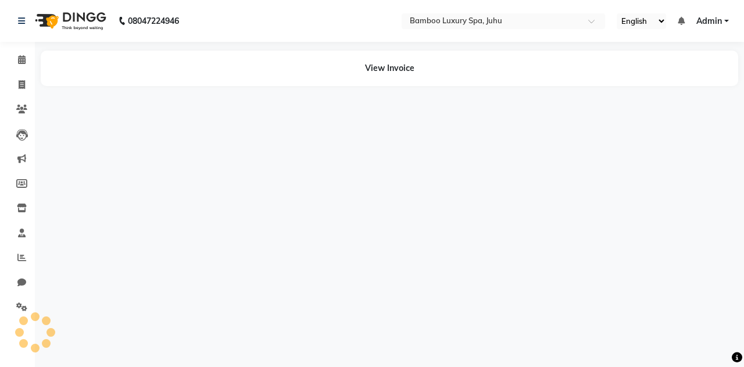
select select "en"
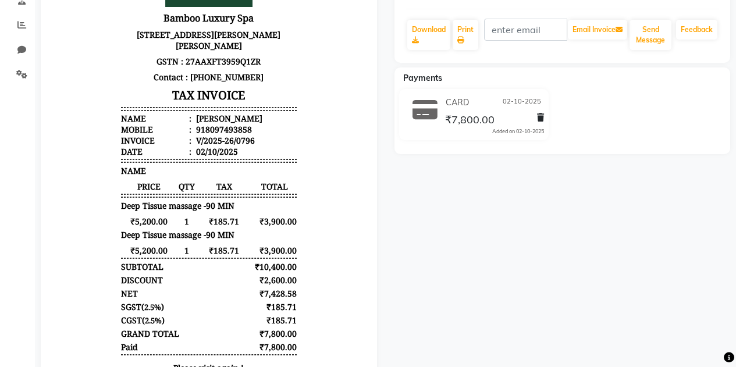
scroll to position [58, 0]
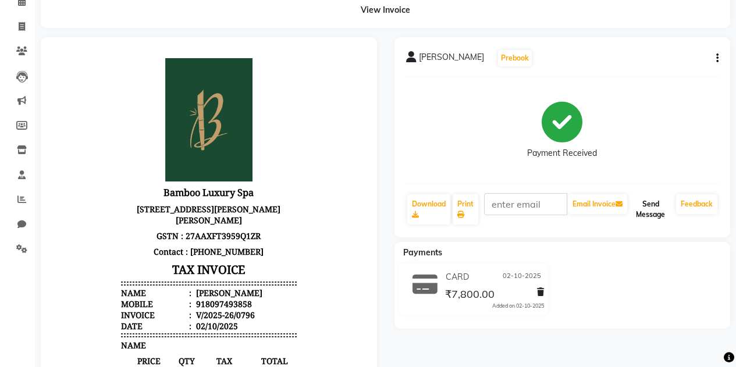
click at [651, 206] on button "Send Message" at bounding box center [650, 209] width 42 height 30
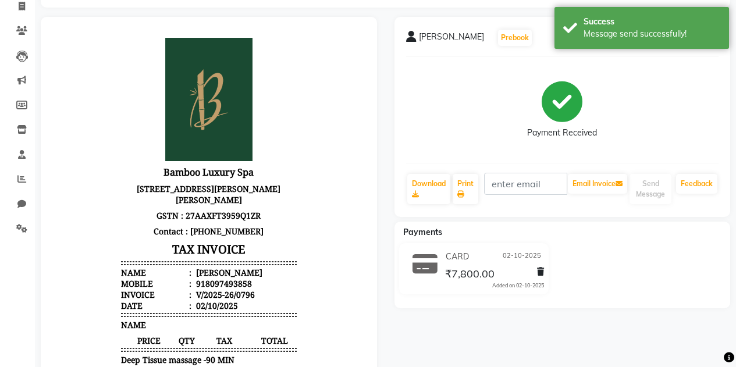
scroll to position [0, 0]
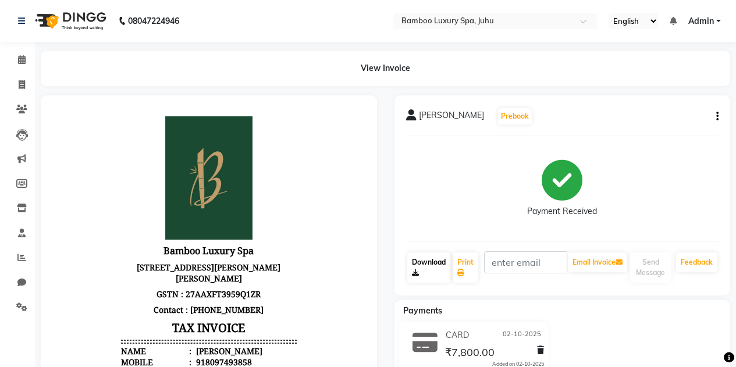
click at [427, 261] on link "Download" at bounding box center [428, 267] width 43 height 30
click at [24, 56] on icon at bounding box center [22, 59] width 8 height 9
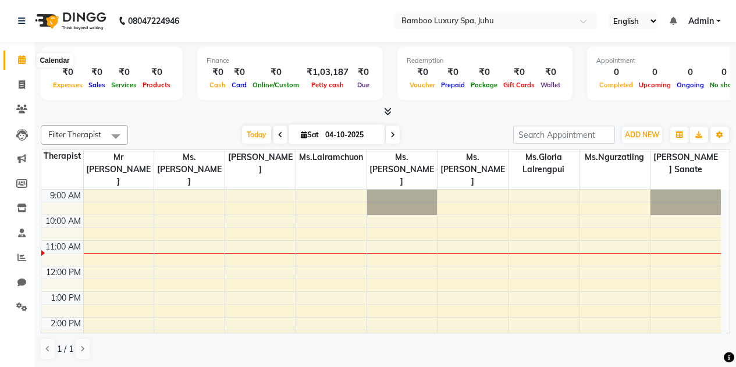
click at [20, 56] on icon at bounding box center [22, 59] width 8 height 9
click at [387, 132] on span at bounding box center [393, 135] width 14 height 18
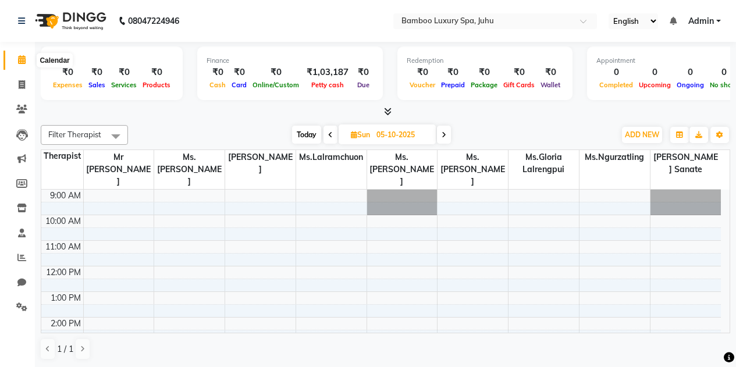
click at [24, 60] on icon at bounding box center [22, 59] width 8 height 9
click at [326, 130] on span at bounding box center [330, 135] width 14 height 18
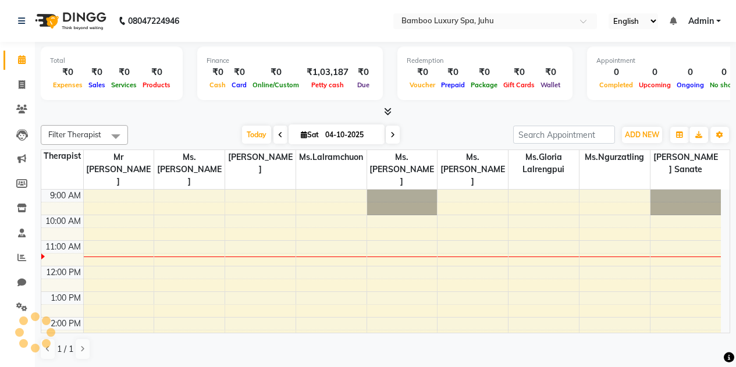
scroll to position [52, 0]
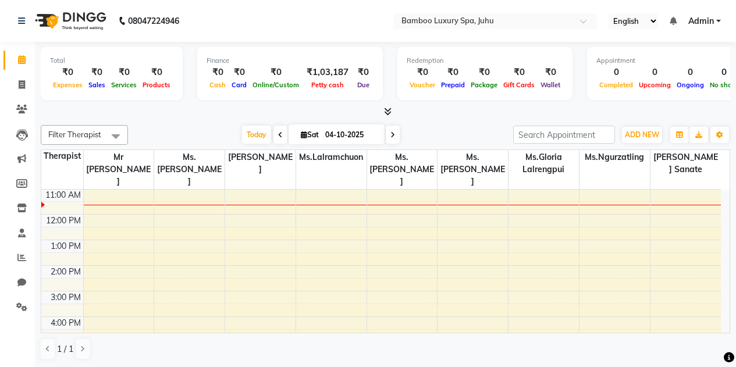
click at [391, 132] on icon at bounding box center [392, 134] width 5 height 7
type input "05-10-2025"
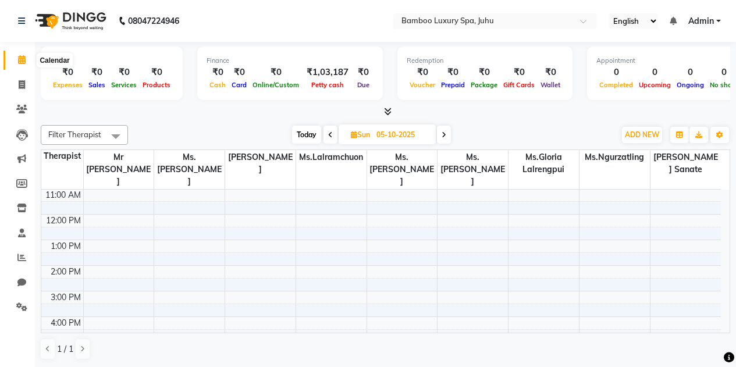
click at [15, 58] on span at bounding box center [22, 60] width 20 height 13
click at [19, 62] on icon at bounding box center [22, 59] width 8 height 9
click at [22, 106] on icon at bounding box center [21, 109] width 11 height 9
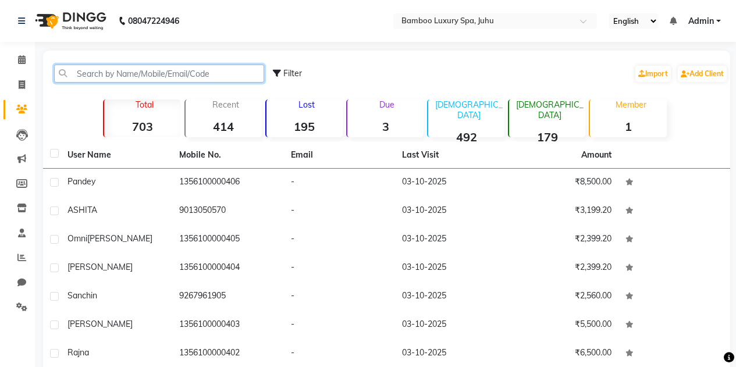
click at [85, 74] on input "text" at bounding box center [159, 74] width 210 height 18
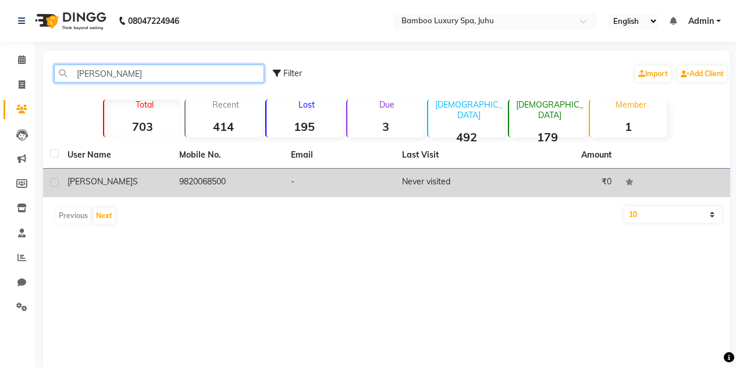
type input "viresh"
click at [88, 187] on div "Viresh S" at bounding box center [116, 182] width 98 height 12
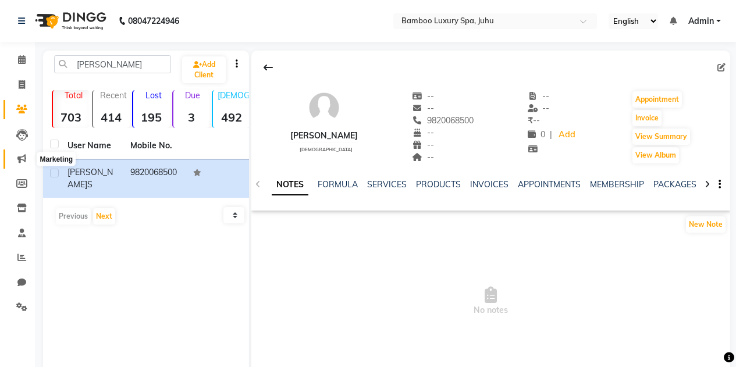
click at [22, 158] on icon at bounding box center [21, 158] width 9 height 9
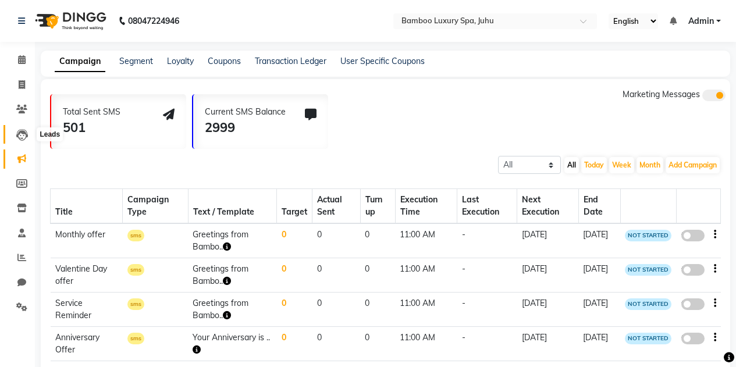
click at [24, 135] on icon at bounding box center [22, 135] width 12 height 12
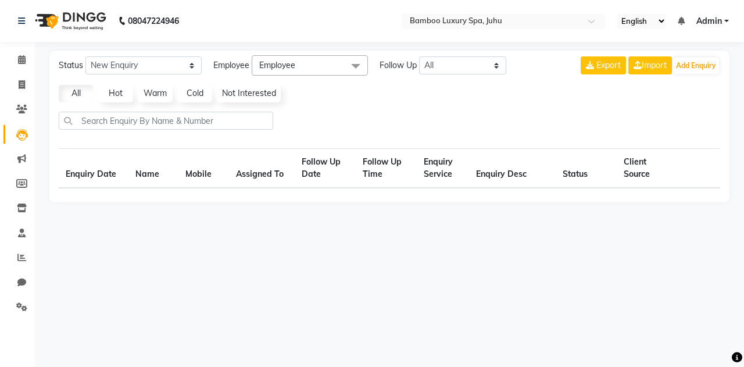
select select "10"
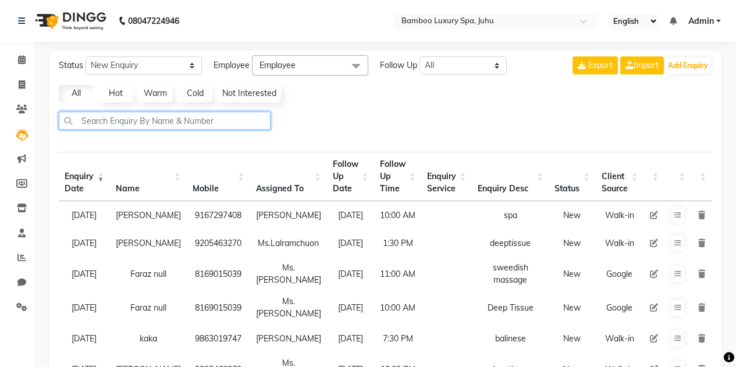
click at [112, 119] on input "text" at bounding box center [165, 121] width 212 height 18
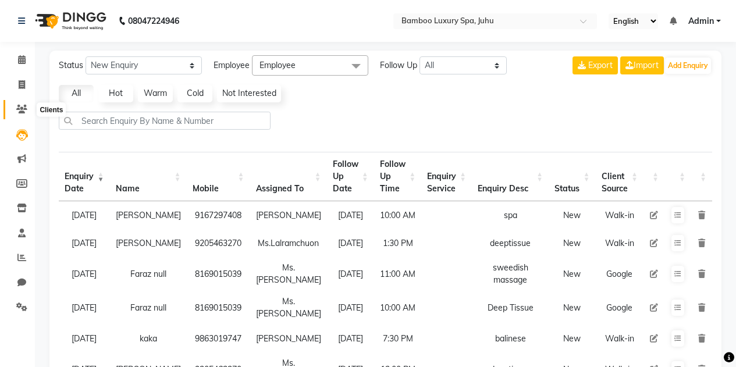
click at [21, 109] on icon at bounding box center [21, 109] width 11 height 9
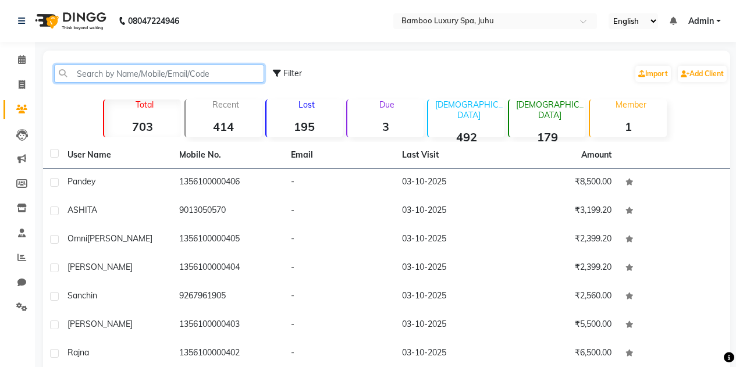
click at [71, 74] on input "text" at bounding box center [159, 74] width 210 height 18
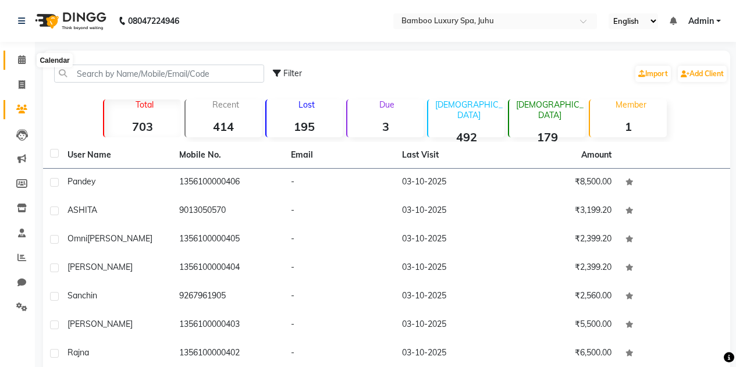
click at [27, 59] on span at bounding box center [22, 60] width 20 height 13
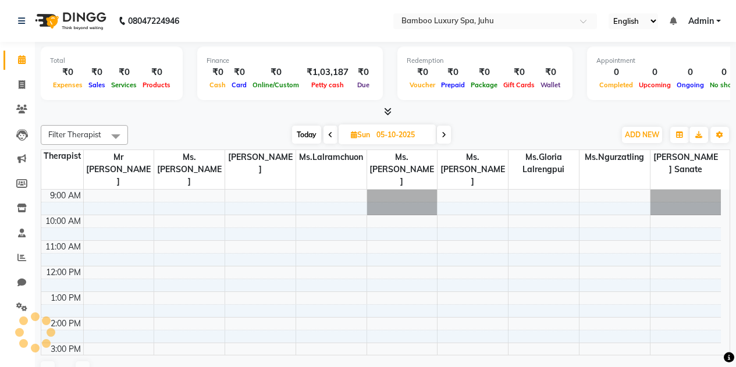
scroll to position [52, 0]
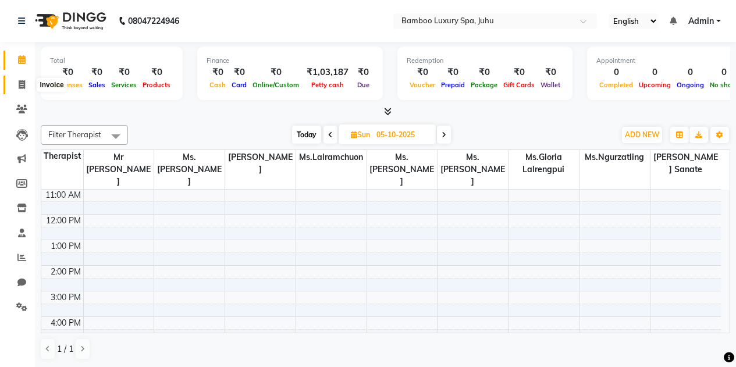
click at [17, 80] on span at bounding box center [22, 85] width 20 height 13
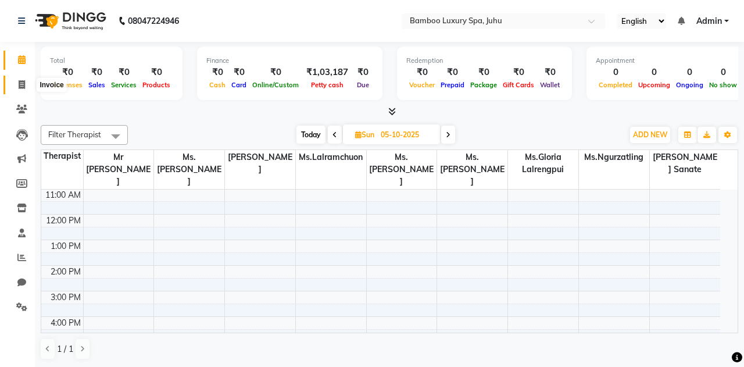
select select "service"
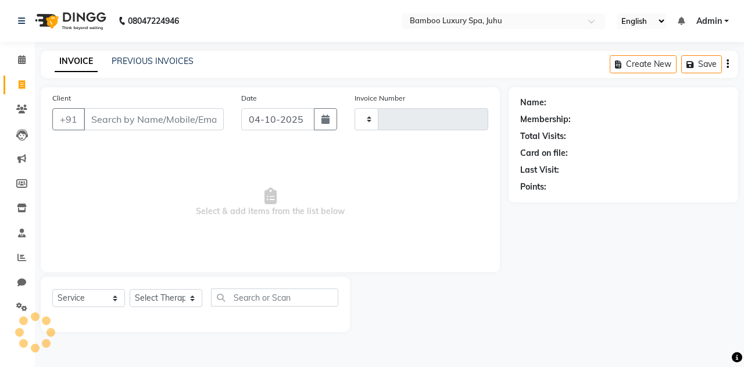
type input "0812"
select select "8043"
click at [22, 58] on icon at bounding box center [22, 59] width 8 height 9
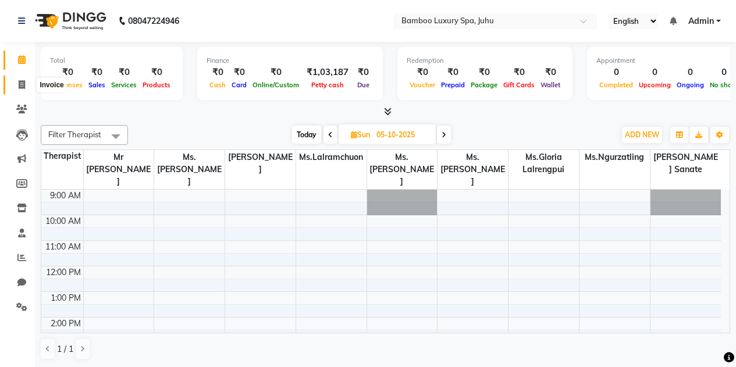
click at [23, 83] on icon at bounding box center [22, 84] width 6 height 9
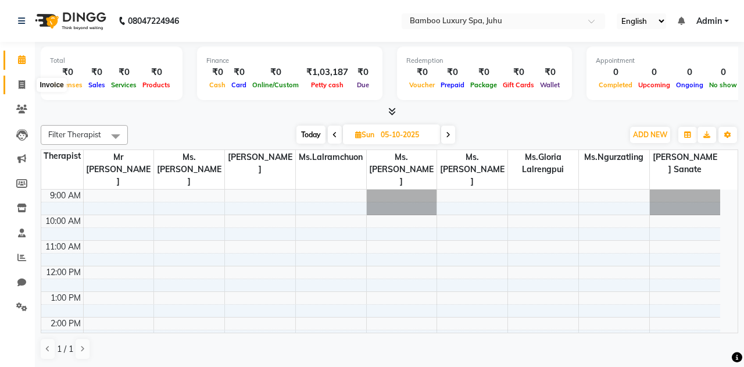
select select "service"
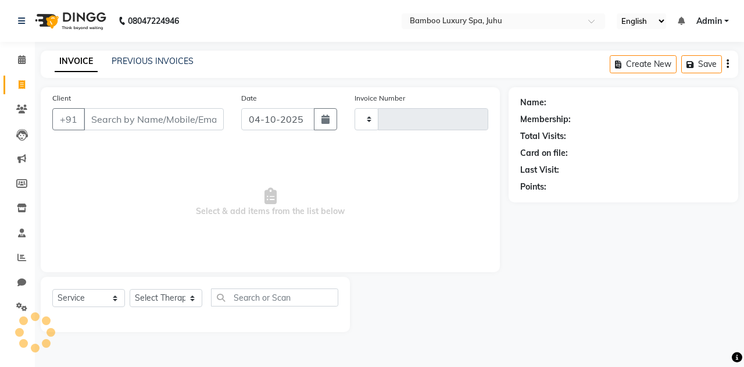
type input "0812"
select select "8043"
click at [22, 60] on icon at bounding box center [22, 59] width 8 height 9
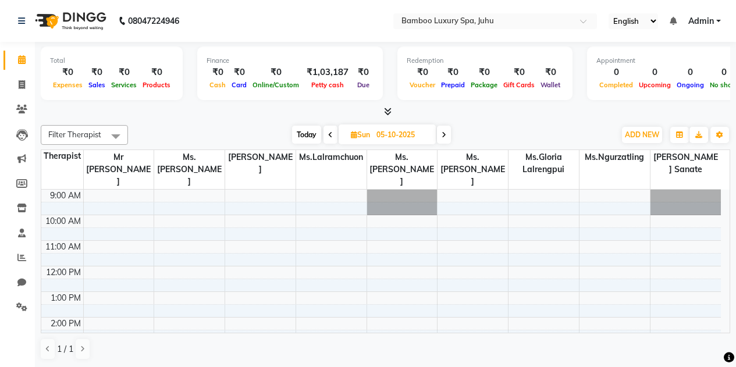
click at [231, 218] on div "9:00 AM 10:00 AM 11:00 AM 12:00 PM 1:00 PM 2:00 PM 3:00 PM 4:00 PM 5:00 PM 6:00…" at bounding box center [380, 369] width 679 height 358
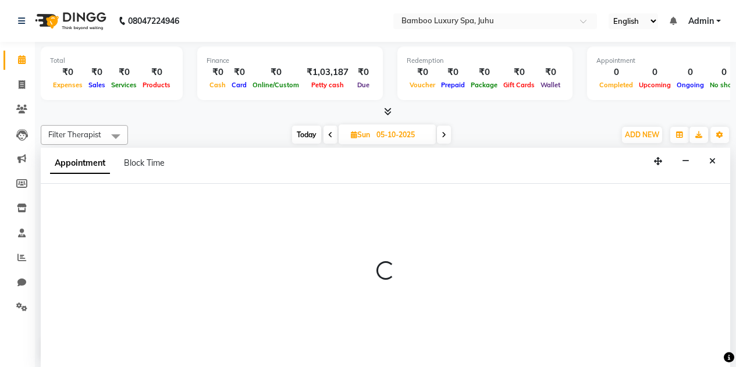
scroll to position [1, 0]
select select "75914"
select select "600"
select select "tentative"
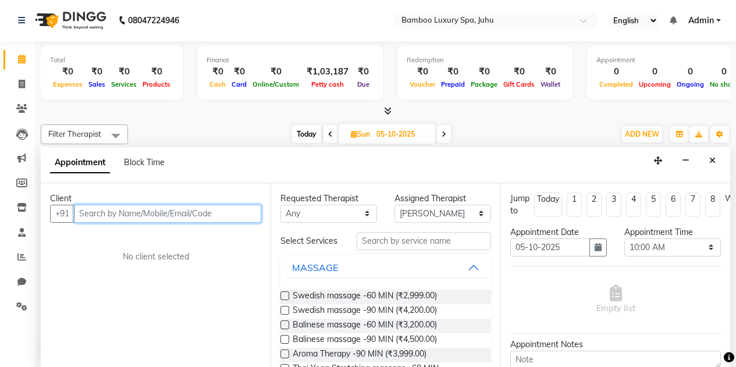
click at [119, 214] on input "text" at bounding box center [167, 214] width 187 height 18
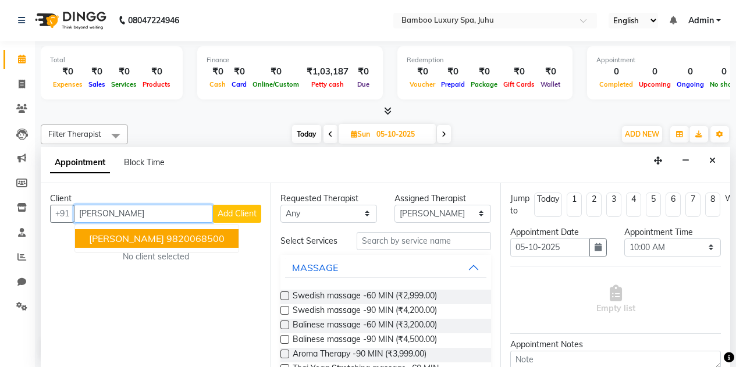
click at [166, 239] on ngb-highlight "9820068500" at bounding box center [195, 239] width 58 height 12
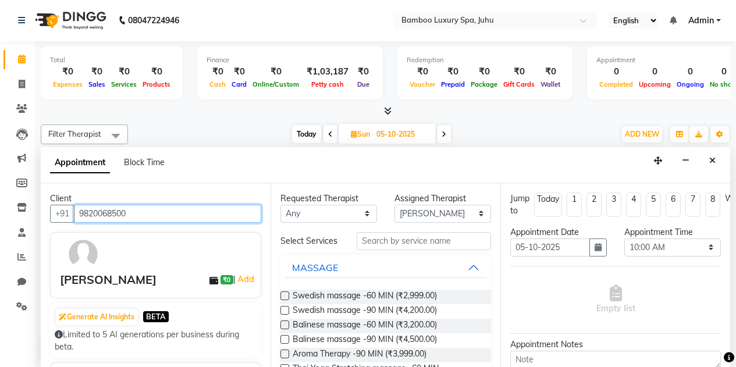
type input "9820068500"
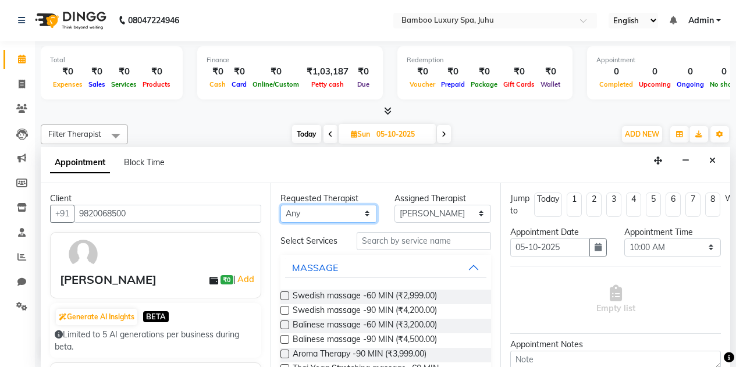
click at [338, 215] on select "Any Catherine Lalnunmawi Sanate Mr Zawlkapthang Thiek Ms.Chalmoi Jennifer Ms.Ch…" at bounding box center [328, 214] width 97 height 18
select select "75914"
click at [280, 205] on select "Any Catherine Lalnunmawi Sanate Mr Zawlkapthang Thiek Ms.Chalmoi Jennifer Ms.Ch…" at bounding box center [328, 214] width 97 height 18
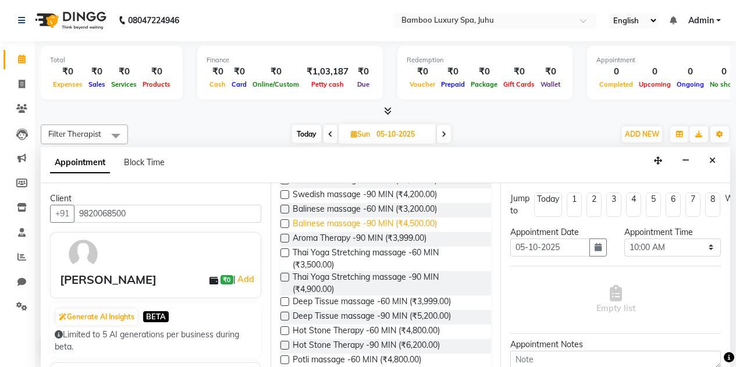
scroll to position [116, 0]
click at [283, 319] on label at bounding box center [284, 315] width 9 height 9
click at [283, 319] on input "checkbox" at bounding box center [284, 317] width 8 height 8
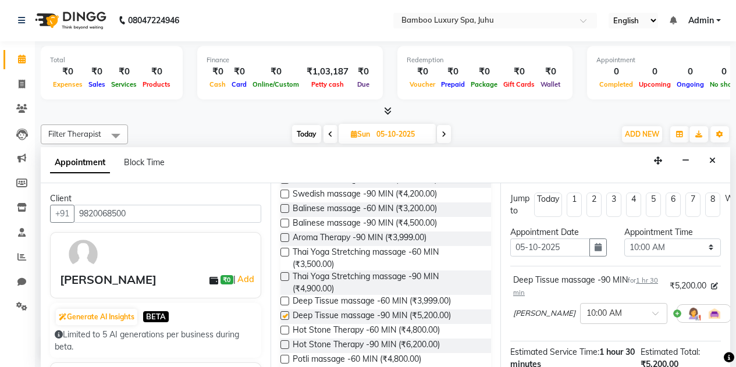
checkbox input "false"
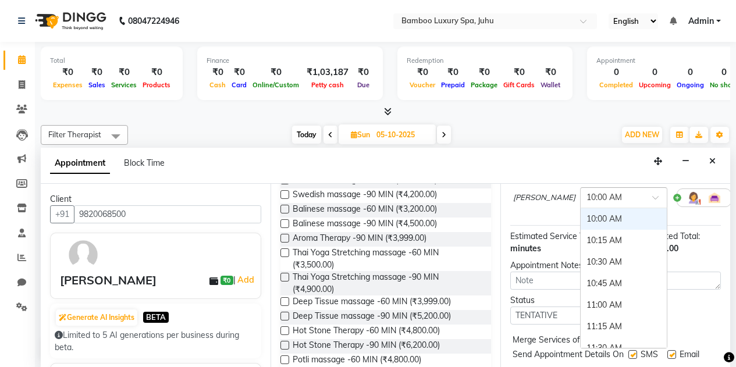
click at [652, 197] on span at bounding box center [659, 201] width 15 height 12
click at [580, 261] on div "10:30 AM" at bounding box center [623, 262] width 86 height 22
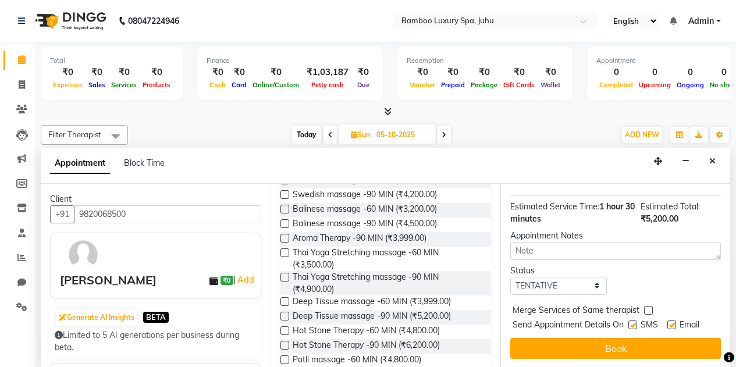
scroll to position [1, 0]
click at [675, 320] on label at bounding box center [671, 324] width 9 height 9
click at [675, 322] on input "checkbox" at bounding box center [671, 326] width 8 height 8
checkbox input "false"
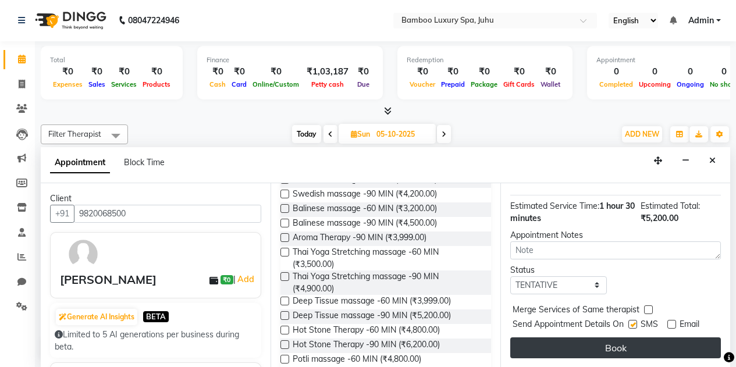
click at [580, 337] on button "Book" at bounding box center [615, 347] width 211 height 21
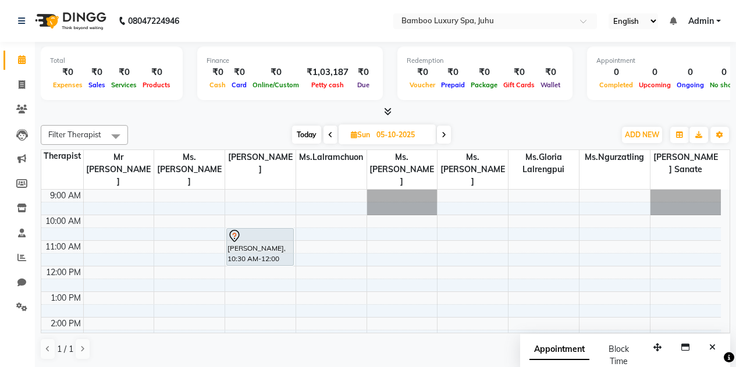
scroll to position [58, 0]
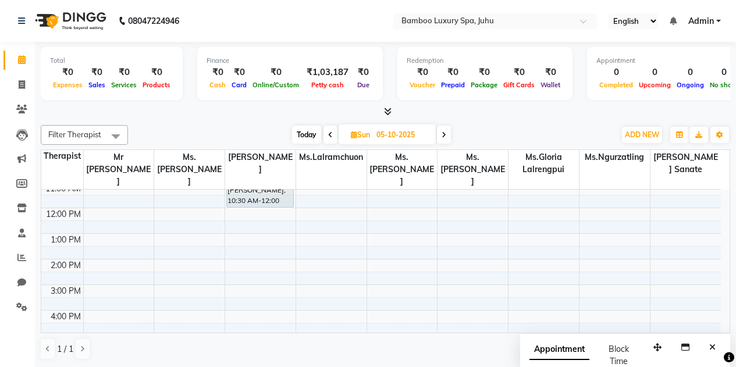
click at [378, 312] on div "9:00 AM 10:00 AM 11:00 AM 12:00 PM 1:00 PM 2:00 PM 3:00 PM 4:00 PM 5:00 PM 6:00…" at bounding box center [380, 310] width 679 height 358
select select "75916"
select select "tentative"
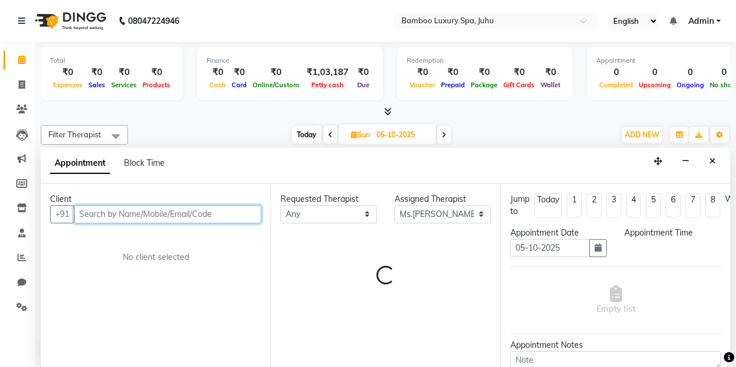
scroll to position [1, 0]
select select "960"
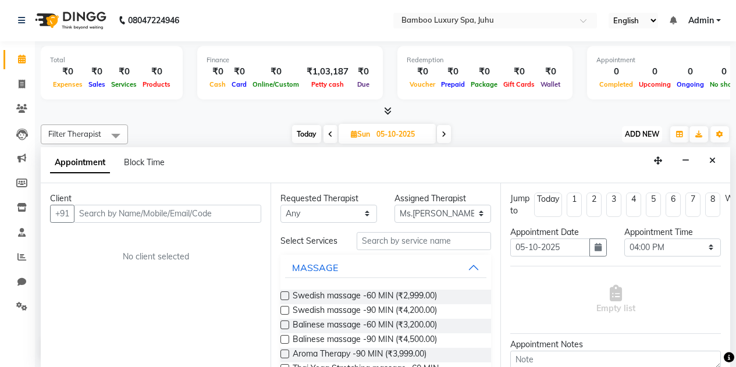
click at [646, 131] on span "ADD NEW" at bounding box center [642, 134] width 34 height 9
click at [639, 133] on span "ADD NEW" at bounding box center [642, 134] width 34 height 9
click at [21, 64] on span at bounding box center [22, 59] width 20 height 13
click at [23, 110] on icon at bounding box center [21, 108] width 11 height 9
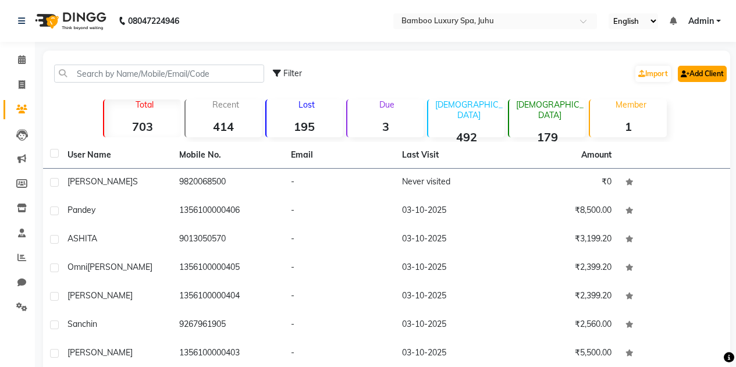
click at [698, 71] on link "Add Client" at bounding box center [701, 74] width 49 height 16
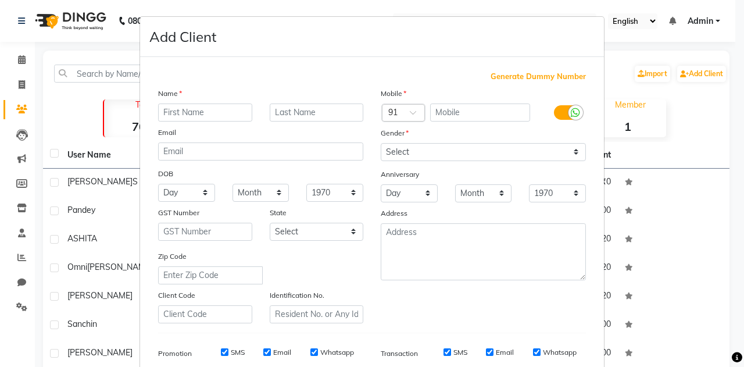
click at [180, 116] on input "text" at bounding box center [205, 113] width 94 height 18
type input "Komal"
click at [463, 115] on input "text" at bounding box center [480, 113] width 101 height 18
type input "9819606441"
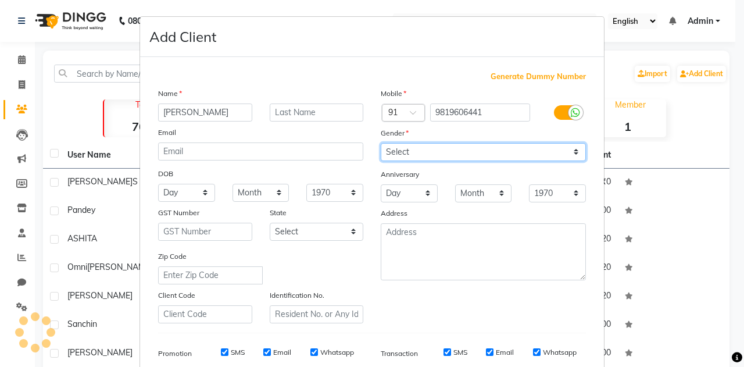
click at [457, 151] on select "Select Male Female Other Prefer Not To Say" at bounding box center [483, 152] width 205 height 18
select select "female"
click at [381, 143] on select "Select Male Female Other Prefer Not To Say" at bounding box center [483, 152] width 205 height 18
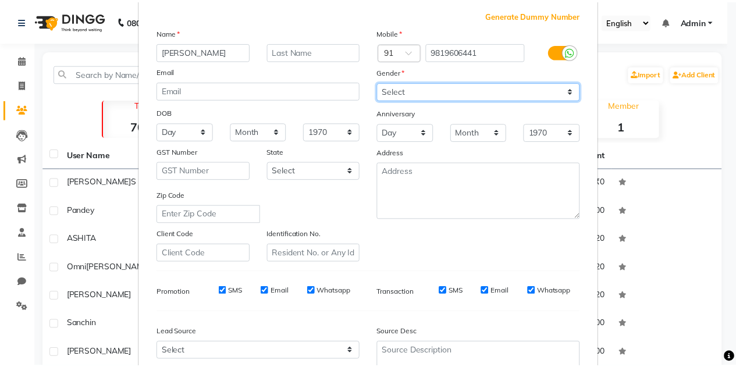
scroll to position [169, 0]
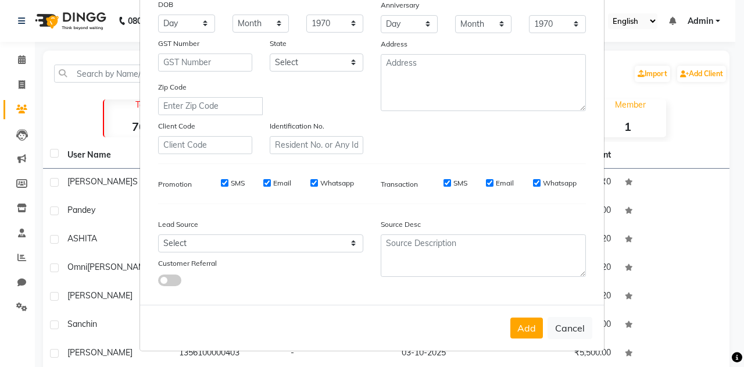
click at [263, 178] on div "Email" at bounding box center [277, 183] width 28 height 10
click at [486, 181] on input "Email" at bounding box center [490, 183] width 8 height 8
checkbox input "false"
click at [520, 331] on button "Add" at bounding box center [527, 328] width 33 height 21
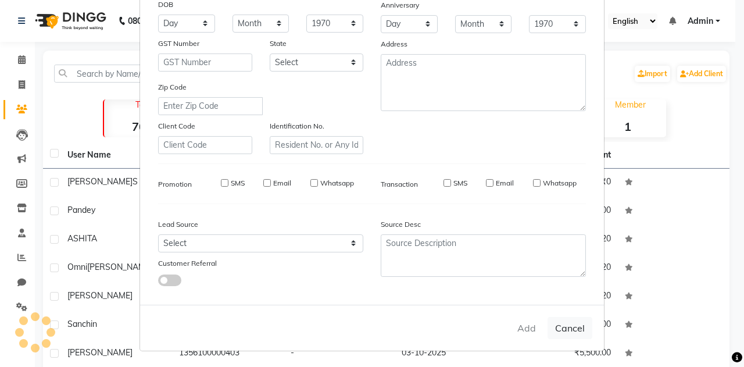
select select
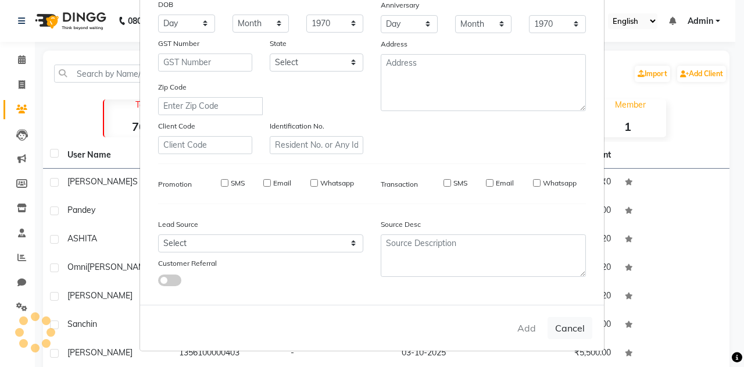
select select
checkbox input "false"
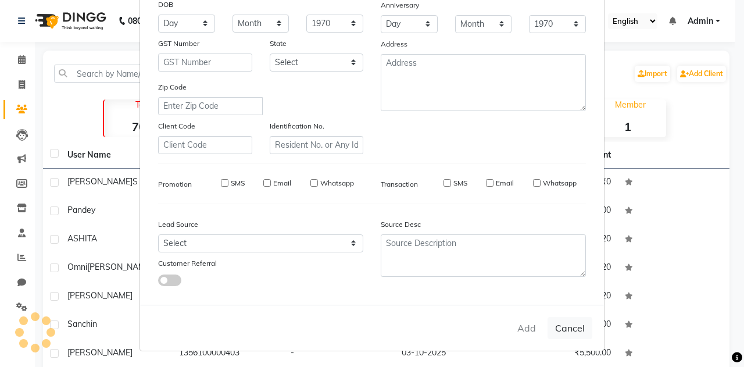
checkbox input "false"
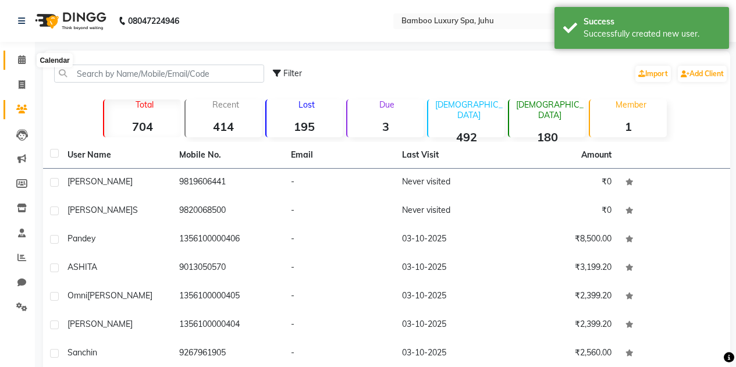
click at [17, 54] on span at bounding box center [22, 60] width 20 height 13
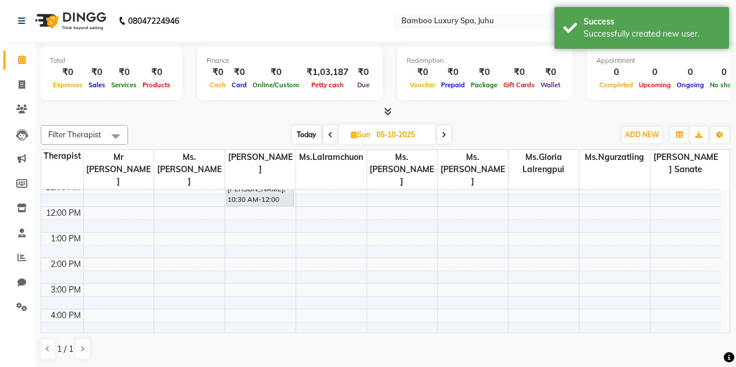
scroll to position [116, 0]
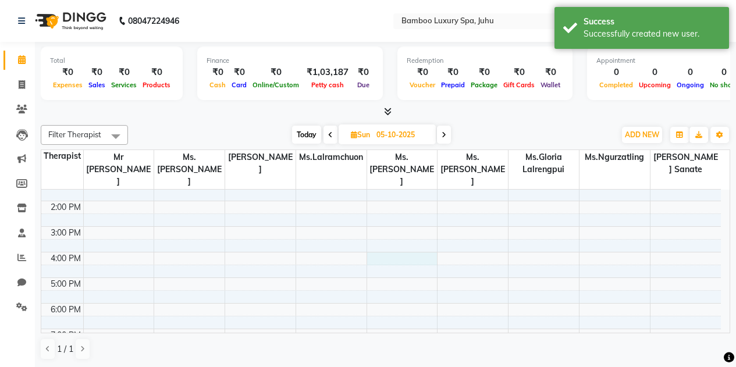
click at [398, 256] on div "9:00 AM 10:00 AM 11:00 AM 12:00 PM 1:00 PM 2:00 PM 3:00 PM 4:00 PM 5:00 PM 6:00…" at bounding box center [380, 252] width 679 height 358
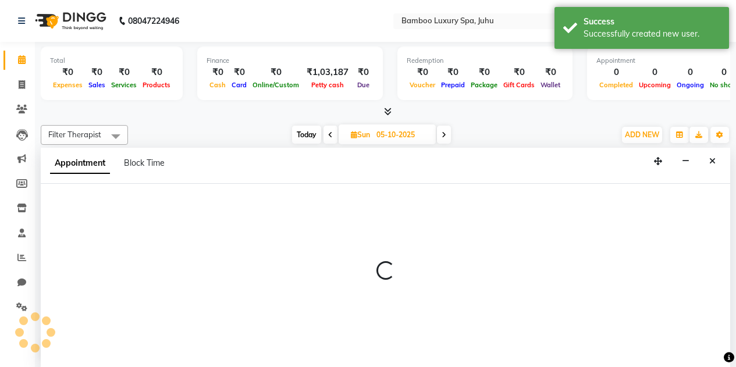
scroll to position [1, 0]
select select "75916"
select select "tentative"
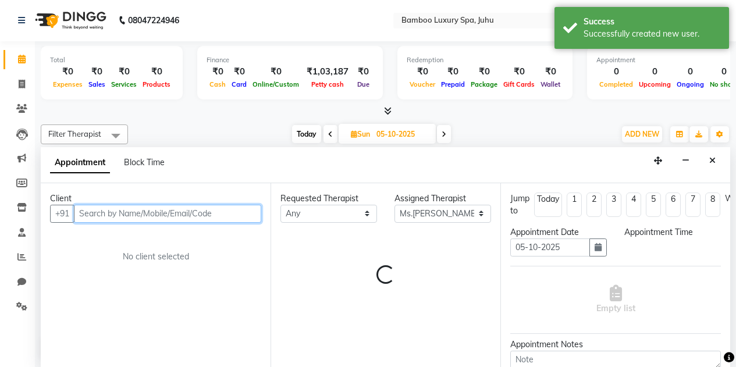
select select "960"
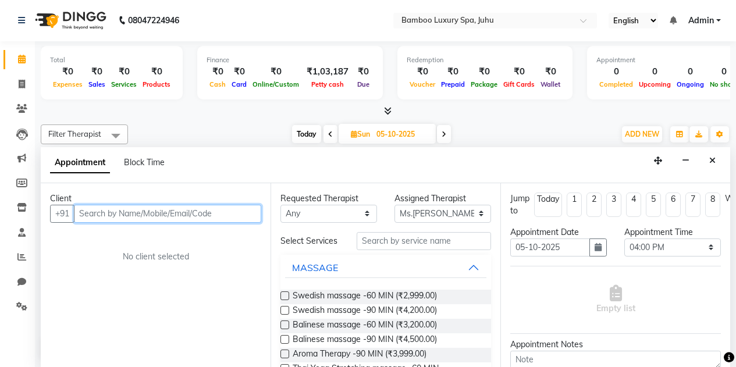
click at [187, 209] on input "text" at bounding box center [167, 214] width 187 height 18
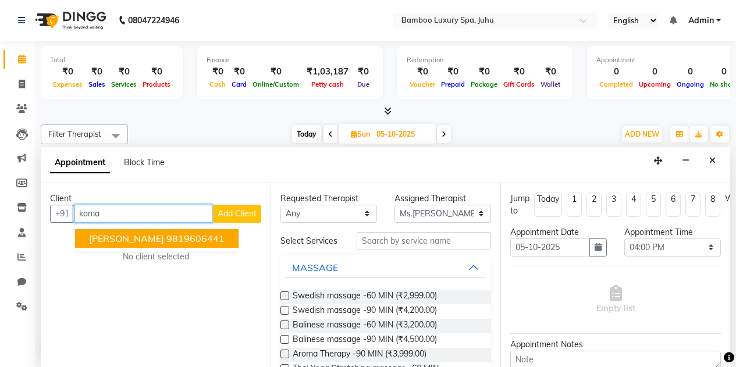
click at [170, 237] on ngb-highlight "9819606441" at bounding box center [195, 239] width 58 height 12
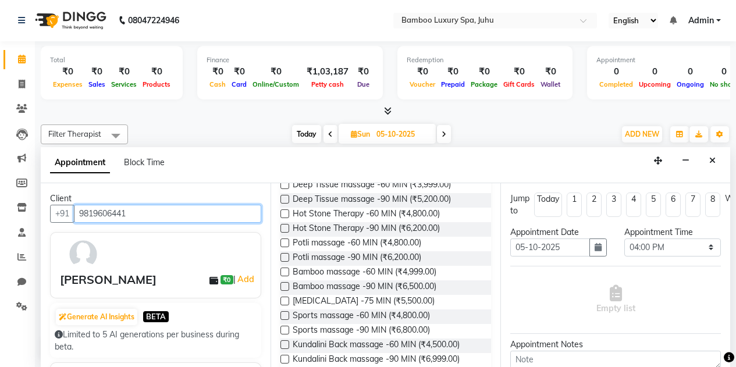
scroll to position [349, 0]
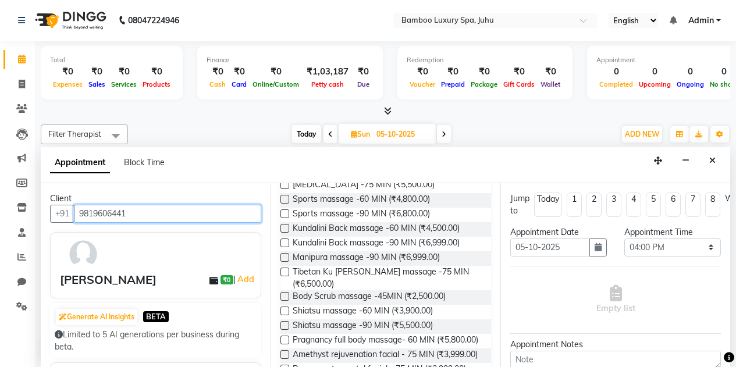
type input "9819606441"
click at [288, 276] on label at bounding box center [284, 272] width 9 height 9
click at [288, 277] on input "checkbox" at bounding box center [284, 273] width 8 height 8
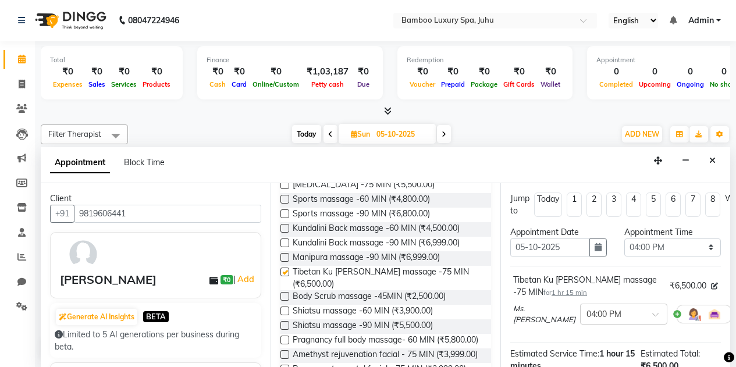
checkbox input "false"
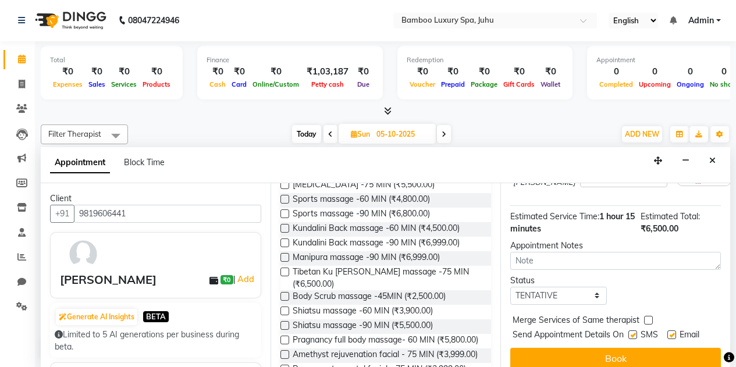
scroll to position [156, 0]
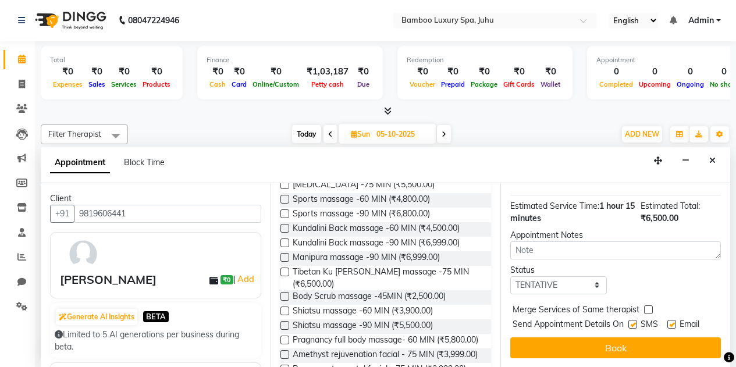
click at [673, 320] on label at bounding box center [671, 324] width 9 height 9
click at [673, 322] on input "checkbox" at bounding box center [671, 326] width 8 height 8
checkbox input "false"
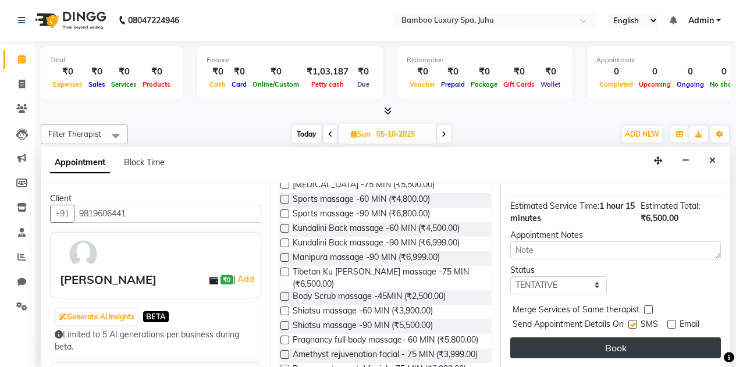
click at [568, 340] on button "Book" at bounding box center [615, 347] width 211 height 21
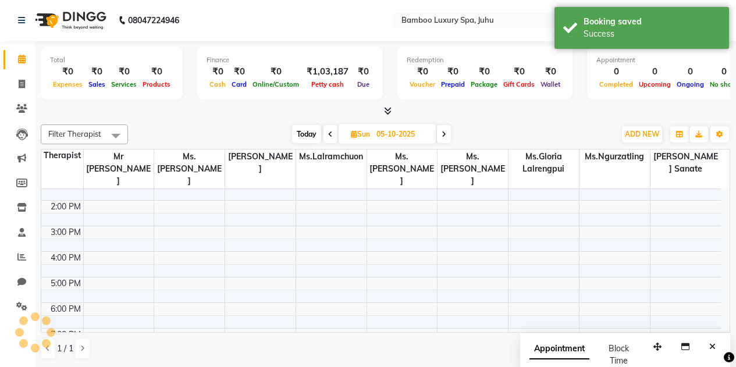
scroll to position [0, 0]
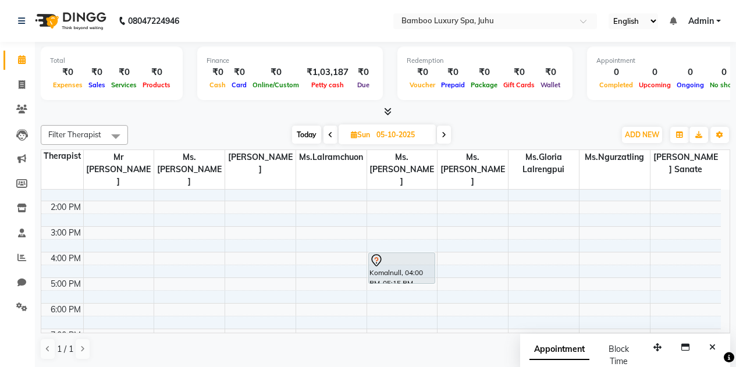
click at [330, 133] on icon at bounding box center [330, 134] width 5 height 7
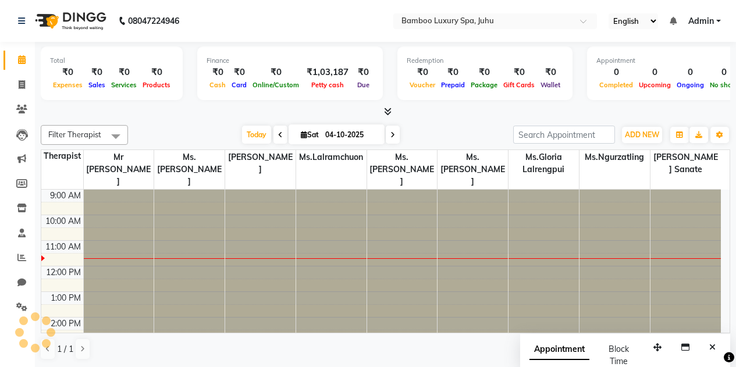
scroll to position [52, 0]
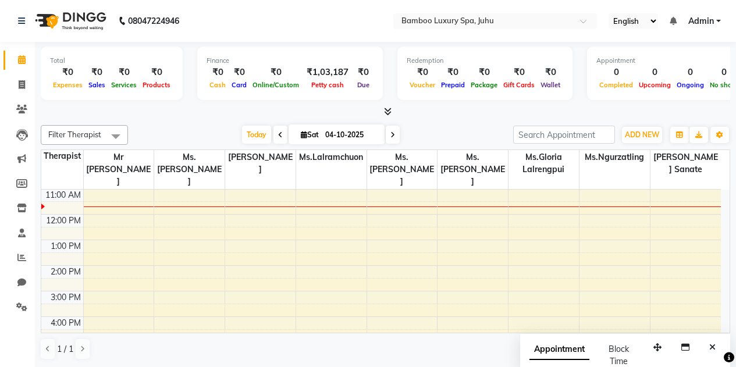
click at [390, 133] on icon at bounding box center [392, 134] width 5 height 7
type input "05-10-2025"
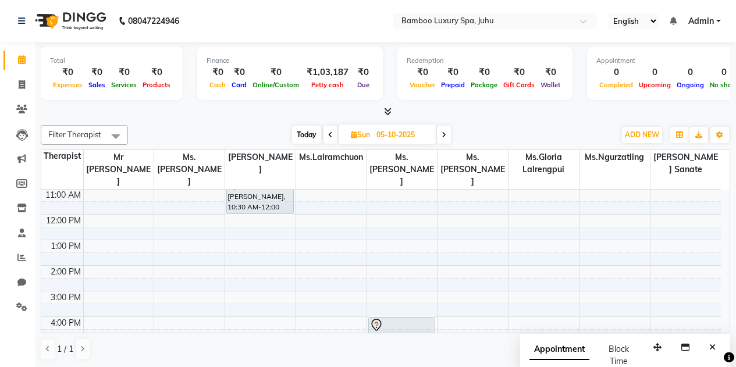
click at [110, 301] on div "9:00 AM 10:00 AM 11:00 AM 12:00 PM 1:00 PM 2:00 PM 3:00 PM 4:00 PM 5:00 PM 6:00…" at bounding box center [380, 317] width 679 height 358
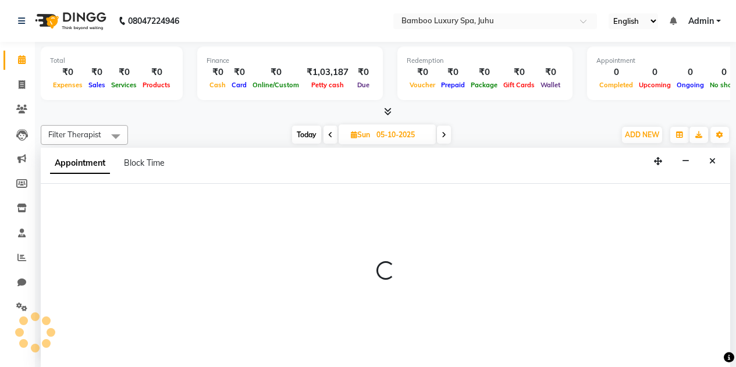
scroll to position [1, 0]
select select "75912"
select select "900"
select select "tentative"
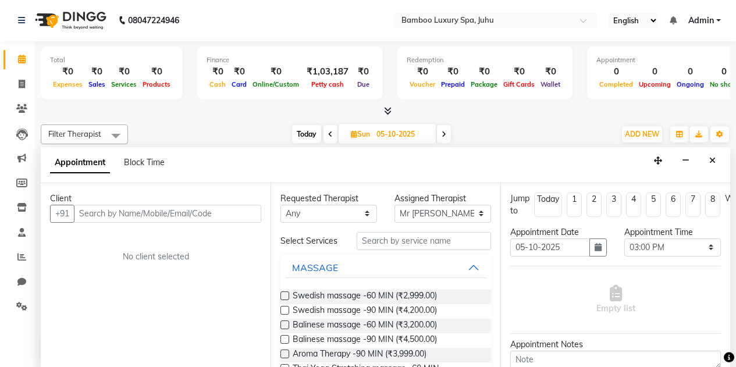
click at [81, 213] on input "text" at bounding box center [167, 214] width 187 height 18
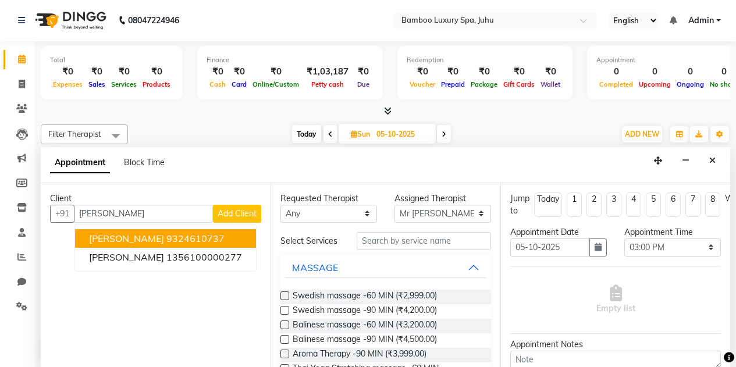
click at [166, 241] on ngb-highlight "9324610737" at bounding box center [195, 239] width 58 height 12
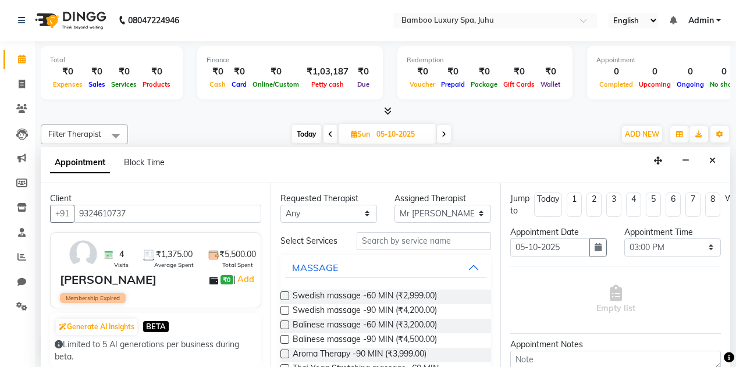
type input "9324610737"
click at [284, 315] on label at bounding box center [284, 310] width 9 height 9
click at [284, 315] on input "checkbox" at bounding box center [284, 312] width 8 height 8
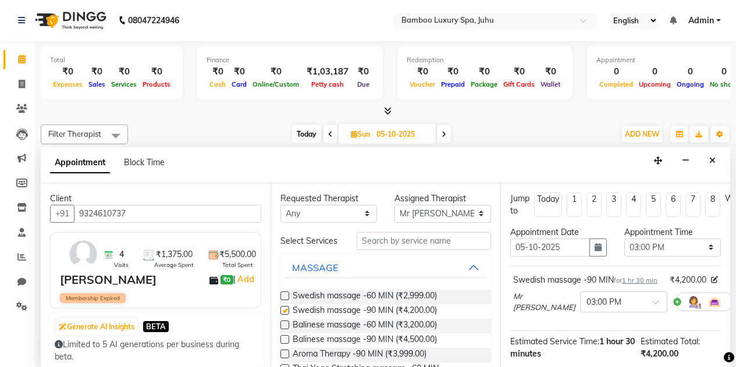
checkbox input "false"
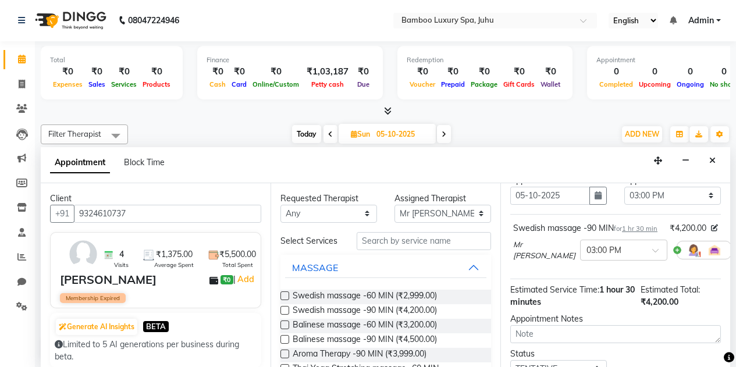
scroll to position [168, 0]
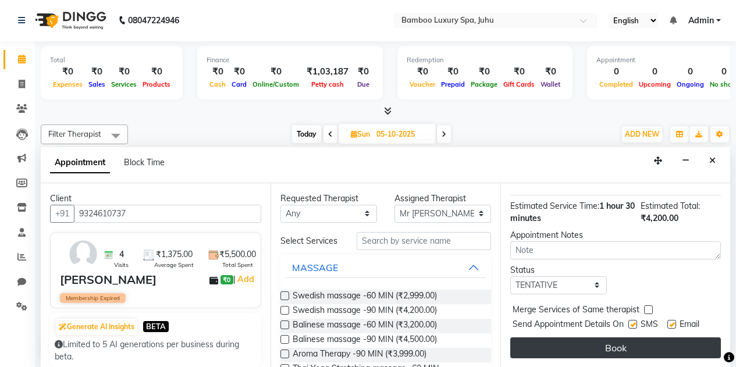
click at [596, 337] on button "Book" at bounding box center [615, 347] width 211 height 21
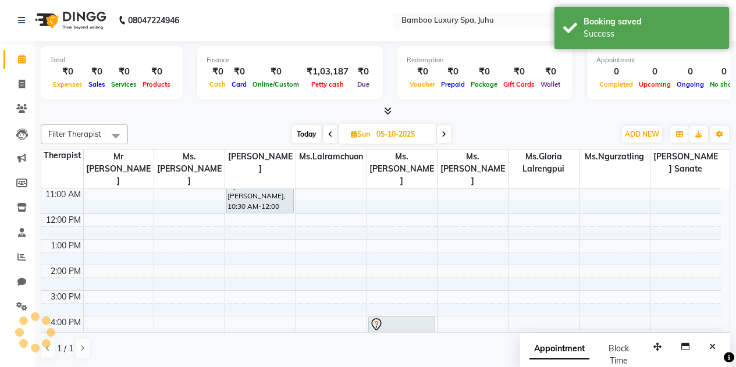
scroll to position [0, 0]
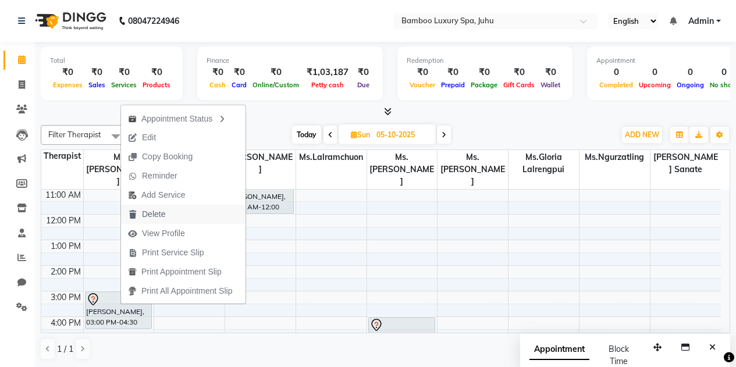
click at [158, 212] on span "Delete" at bounding box center [153, 214] width 23 height 12
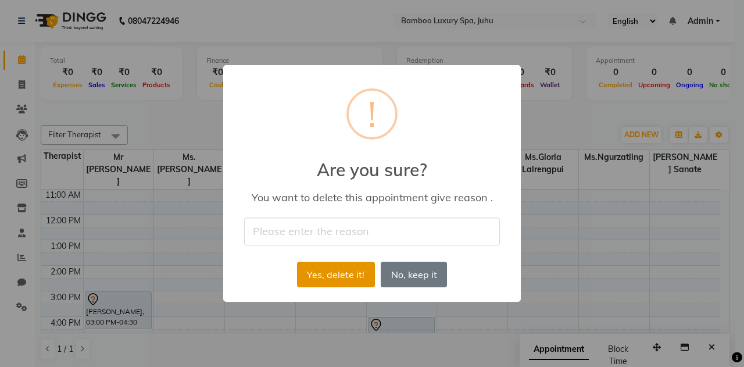
click at [329, 274] on button "Yes, delete it!" at bounding box center [336, 275] width 78 height 26
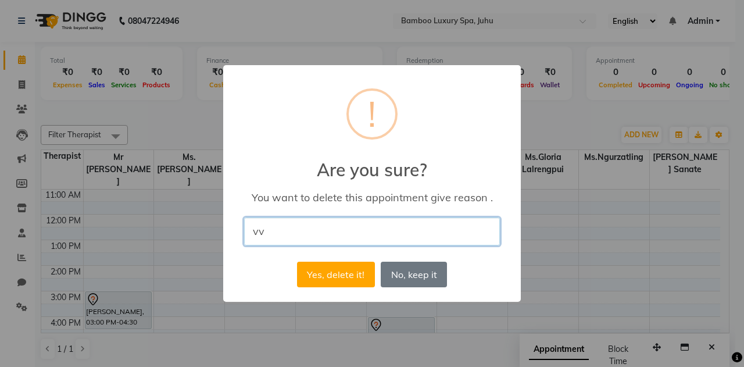
click at [269, 238] on input "vv" at bounding box center [372, 230] width 256 height 27
type input "vv"
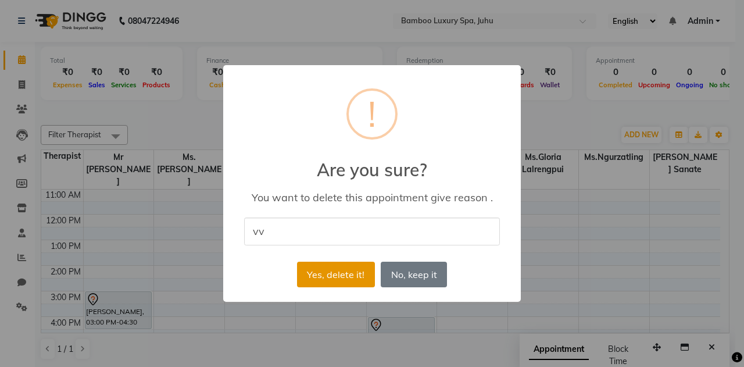
click at [336, 279] on button "Yes, delete it!" at bounding box center [336, 275] width 78 height 26
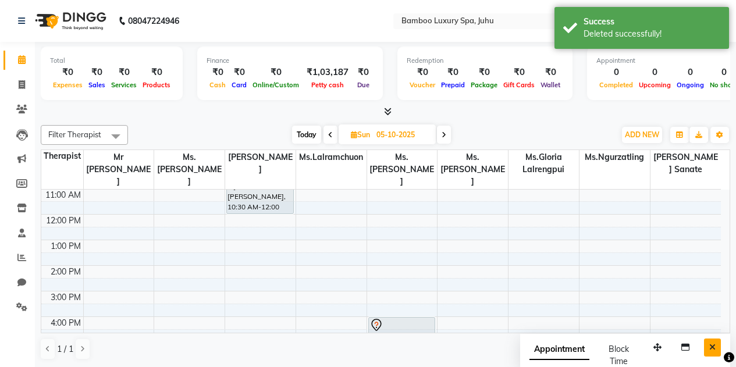
click at [712, 347] on icon "Close" at bounding box center [712, 347] width 6 height 8
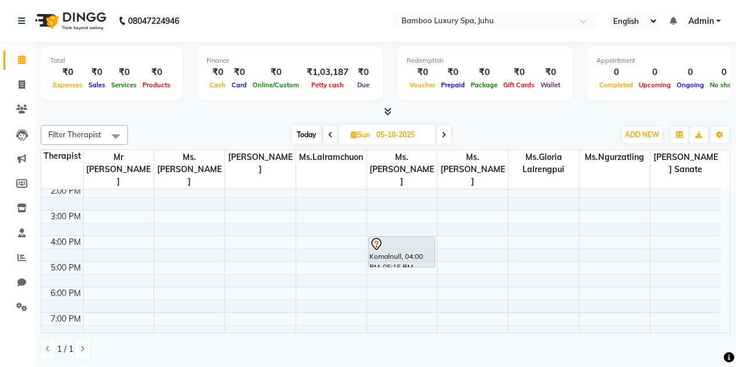
scroll to position [174, 0]
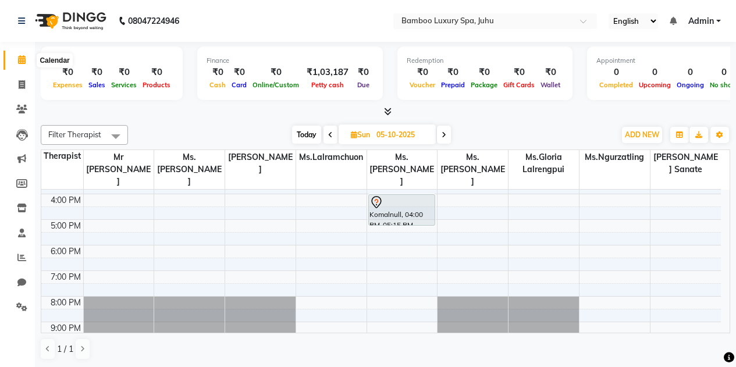
click at [15, 60] on span at bounding box center [22, 60] width 20 height 13
click at [23, 83] on icon at bounding box center [22, 84] width 6 height 9
select select "service"
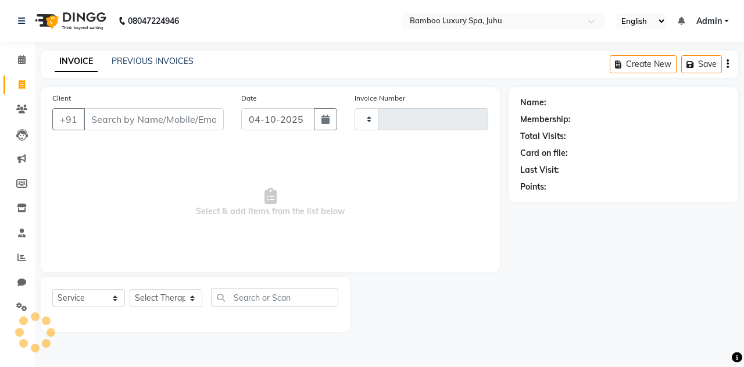
type input "0812"
select select "8043"
click at [26, 60] on span at bounding box center [22, 60] width 20 height 13
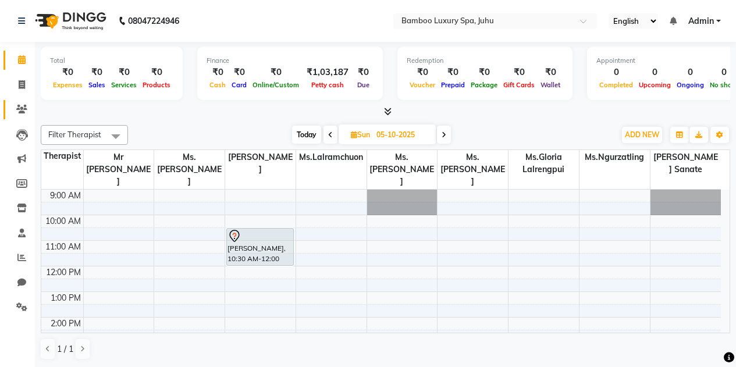
click at [21, 102] on link "Clients" at bounding box center [17, 109] width 28 height 19
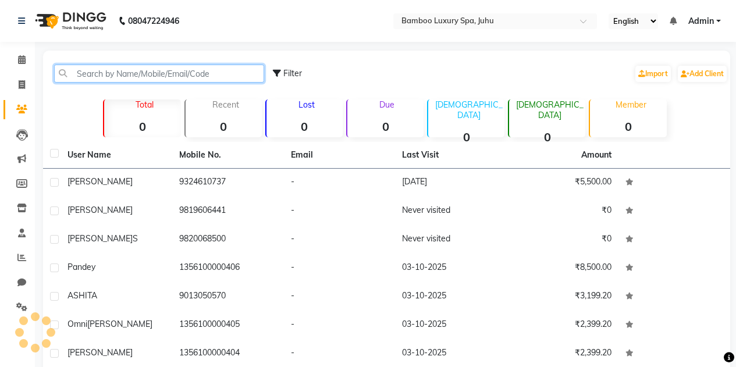
click at [106, 70] on input "text" at bounding box center [159, 74] width 210 height 18
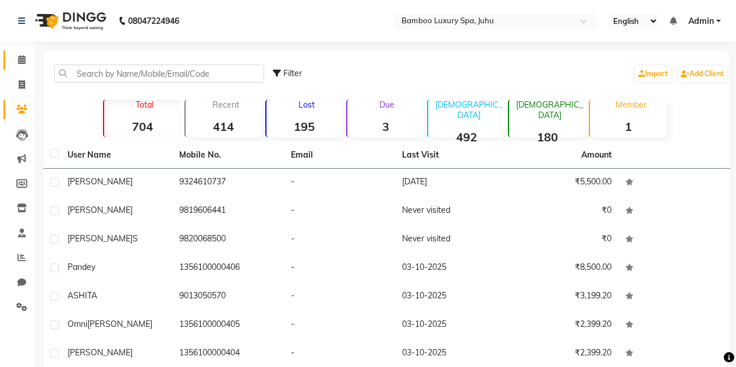
click at [23, 52] on link "Calendar" at bounding box center [17, 60] width 28 height 19
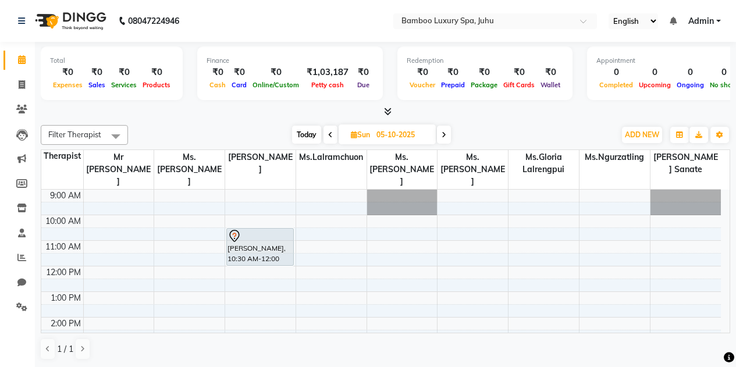
click at [328, 131] on icon at bounding box center [330, 134] width 5 height 7
type input "04-10-2025"
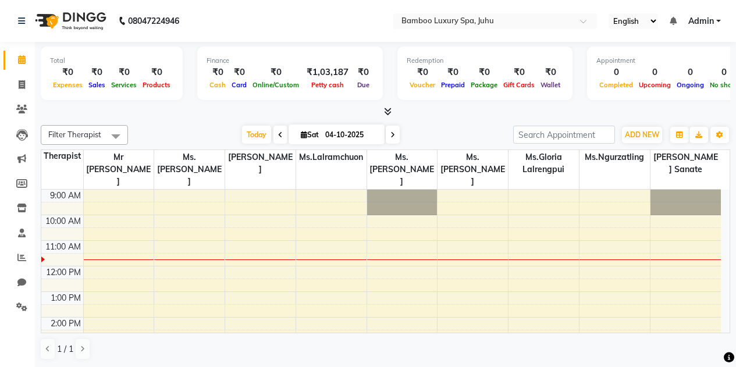
click at [672, 19] on icon at bounding box center [672, 21] width 7 height 8
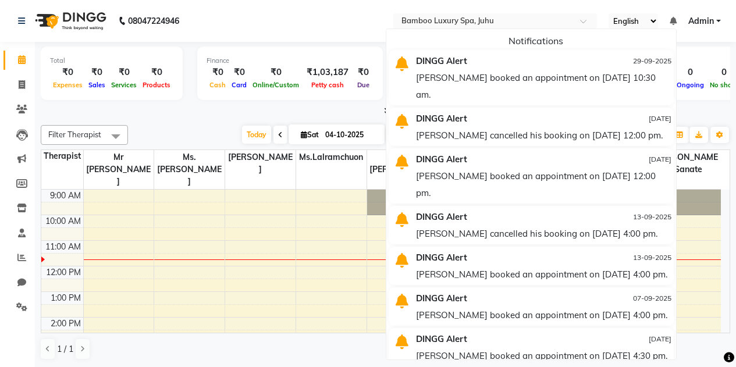
click at [672, 19] on icon at bounding box center [672, 21] width 7 height 8
